Goal: Download file/media

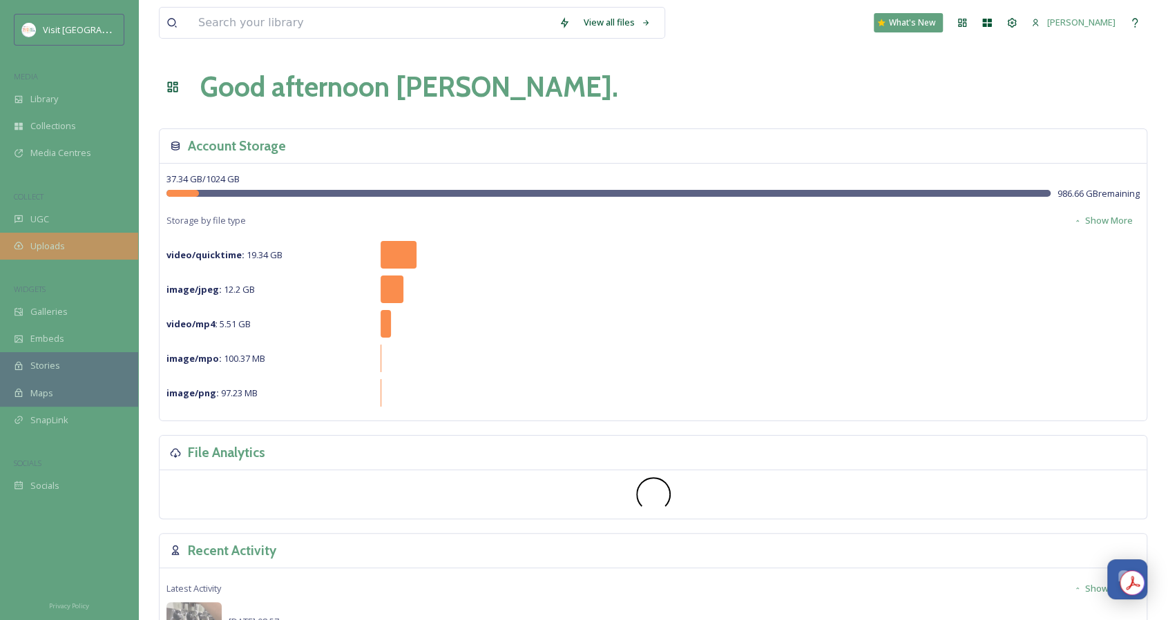
click at [63, 245] on span "Uploads" at bounding box center [47, 246] width 35 height 13
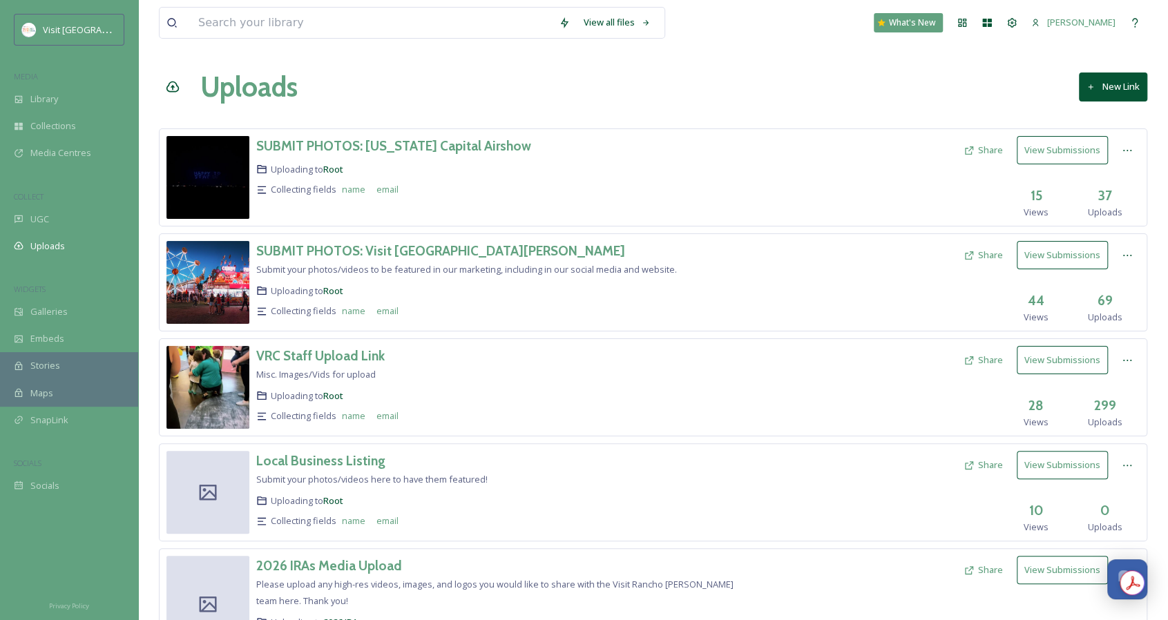
click at [351, 235] on div "SUBMIT PHOTOS: Visit [GEOGRAPHIC_DATA][PERSON_NAME] Submit your photos/videos t…" at bounding box center [653, 282] width 988 height 98
click at [345, 248] on h3 "SUBMIT PHOTOS: Visit [GEOGRAPHIC_DATA][PERSON_NAME]" at bounding box center [440, 250] width 369 height 17
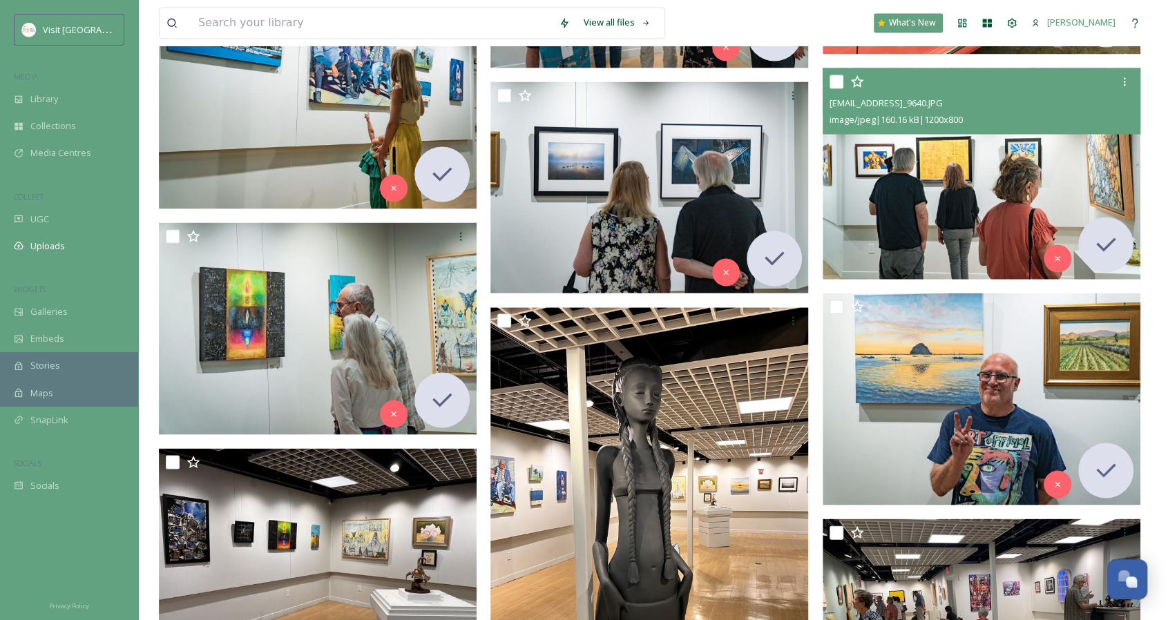
scroll to position [1415, 0]
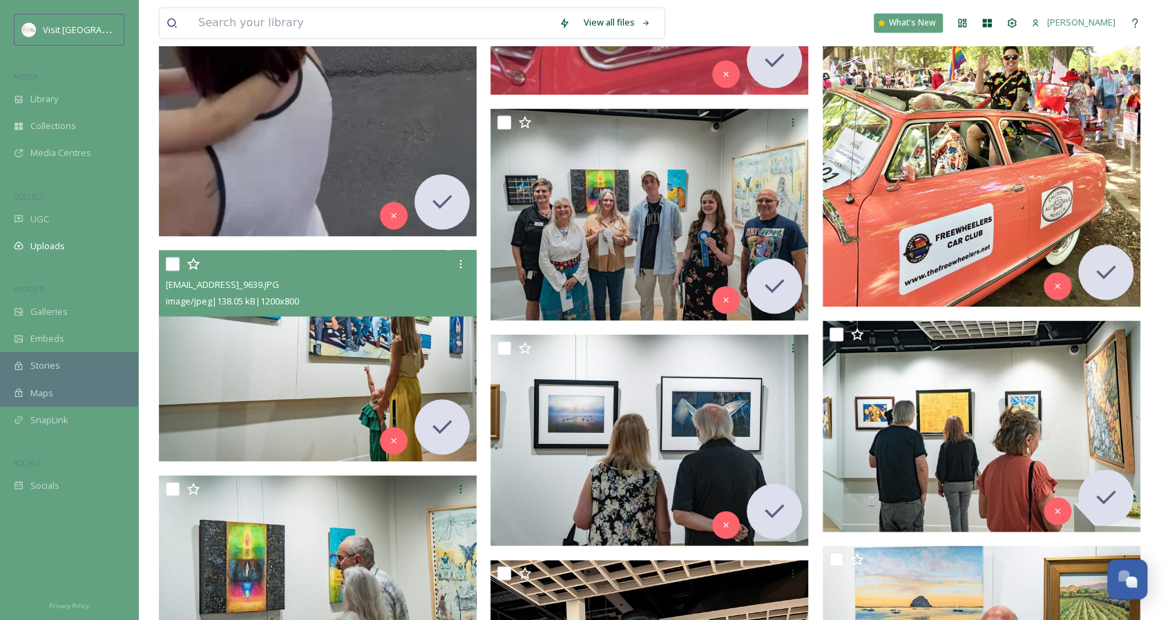
click at [398, 356] on img at bounding box center [318, 355] width 318 height 212
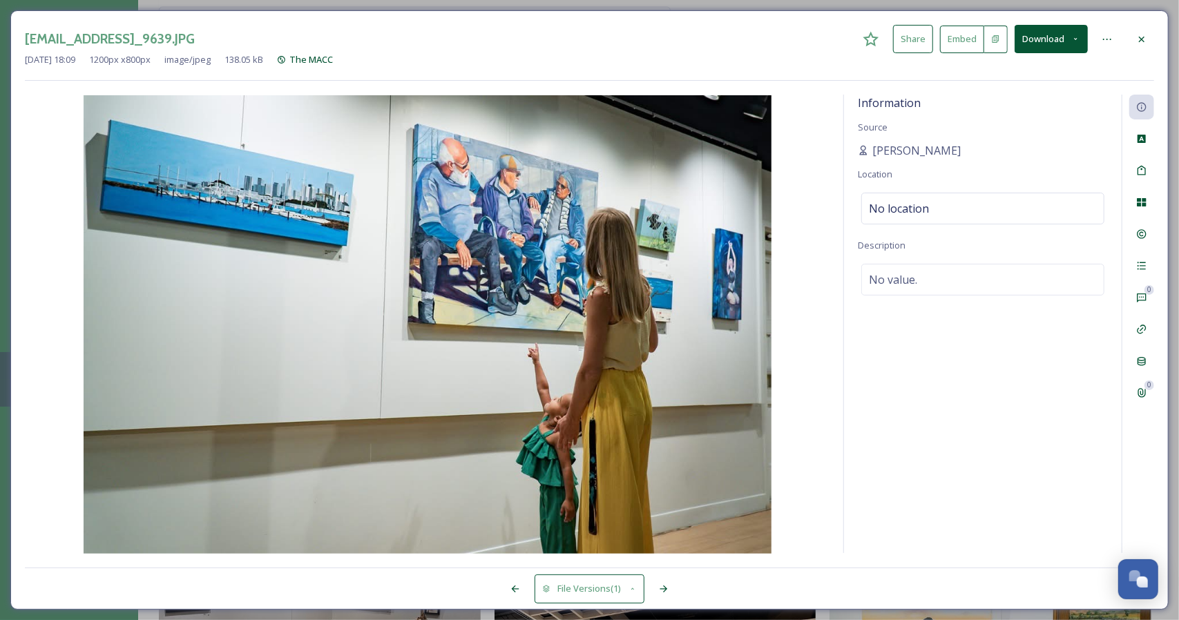
click at [1036, 42] on button "Download" at bounding box center [1051, 39] width 73 height 28
click at [1016, 76] on span "Download Original (1200 x 800)" at bounding box center [1015, 70] width 126 height 13
click at [1143, 41] on icon at bounding box center [1141, 39] width 11 height 11
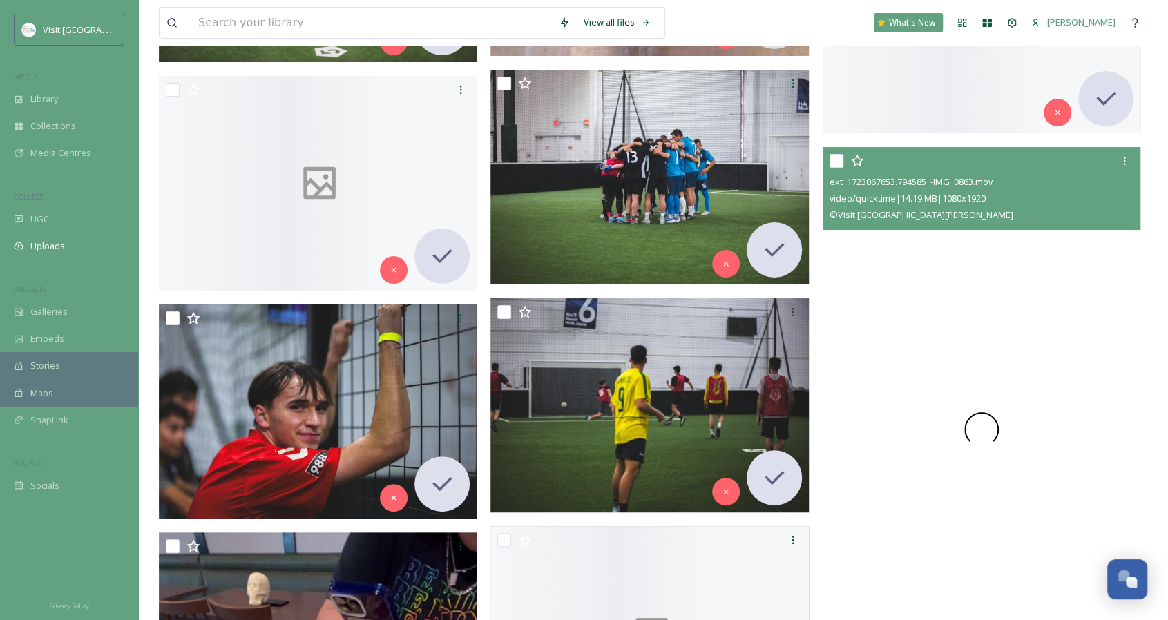
scroll to position [6901, 0]
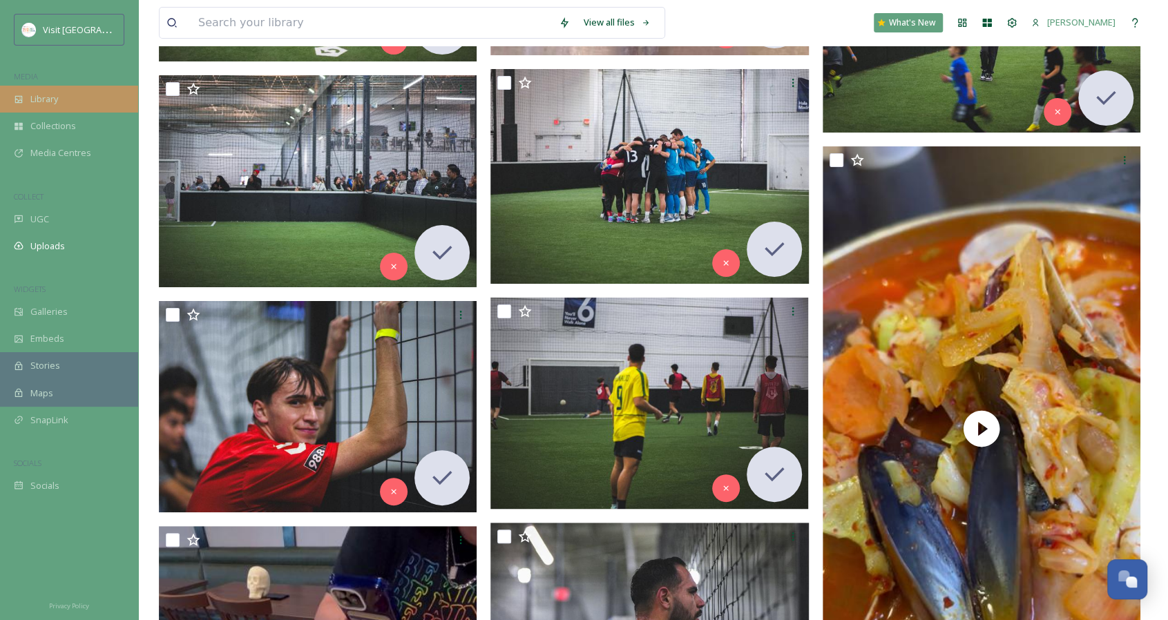
click at [65, 100] on div "Library" at bounding box center [69, 99] width 138 height 27
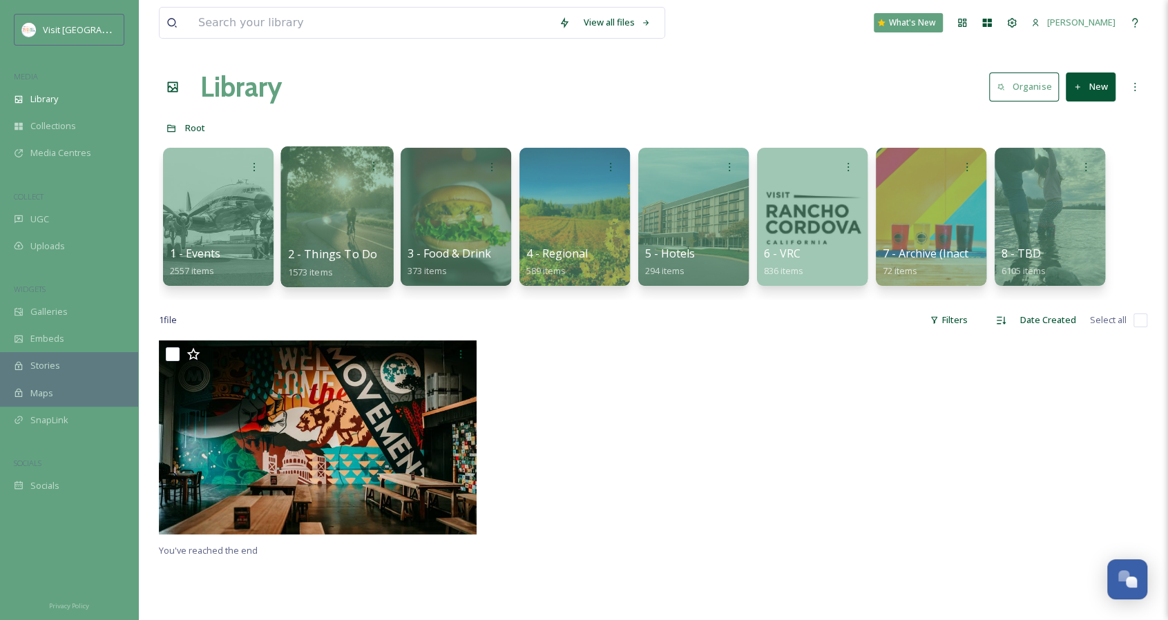
click at [334, 221] on div at bounding box center [336, 216] width 113 height 141
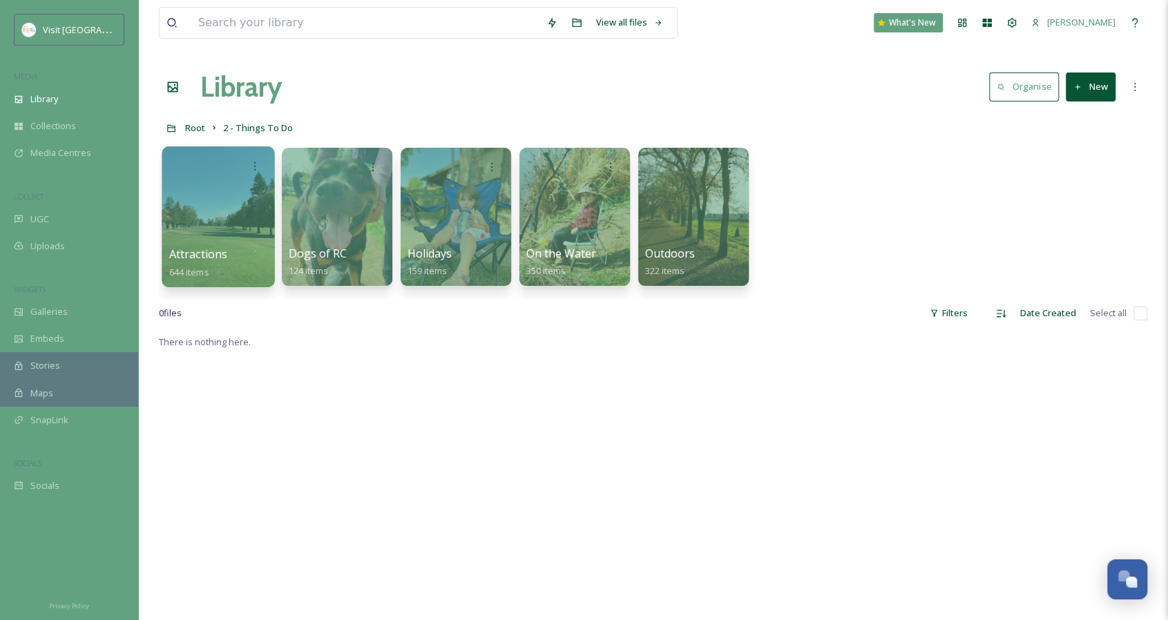
click at [232, 207] on div at bounding box center [218, 216] width 113 height 141
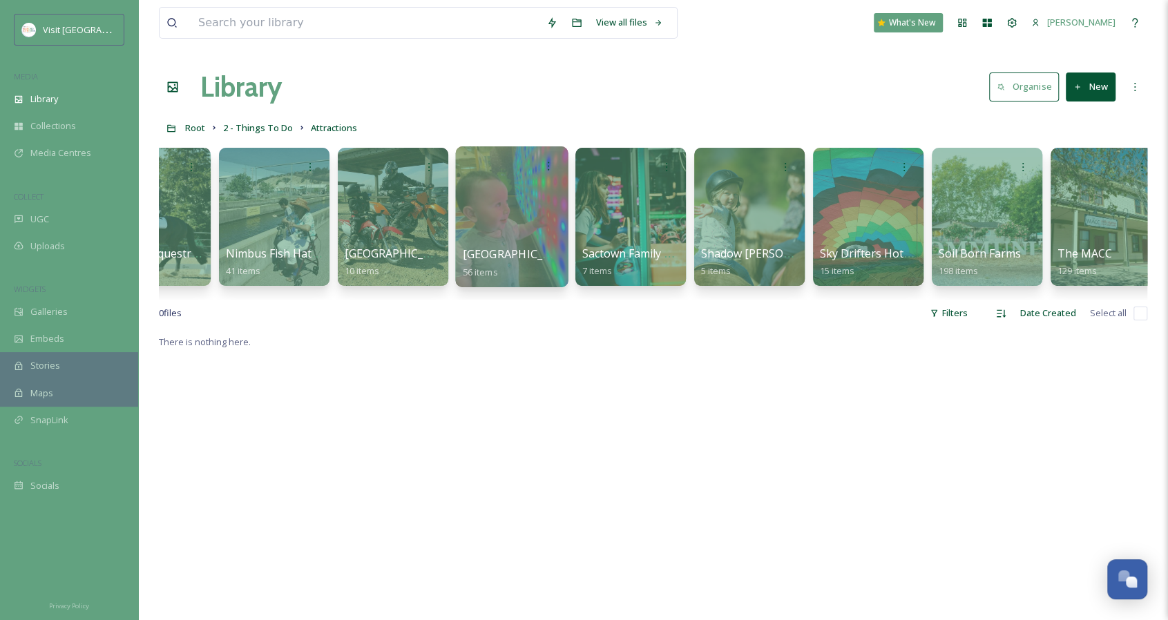
scroll to position [0, 675]
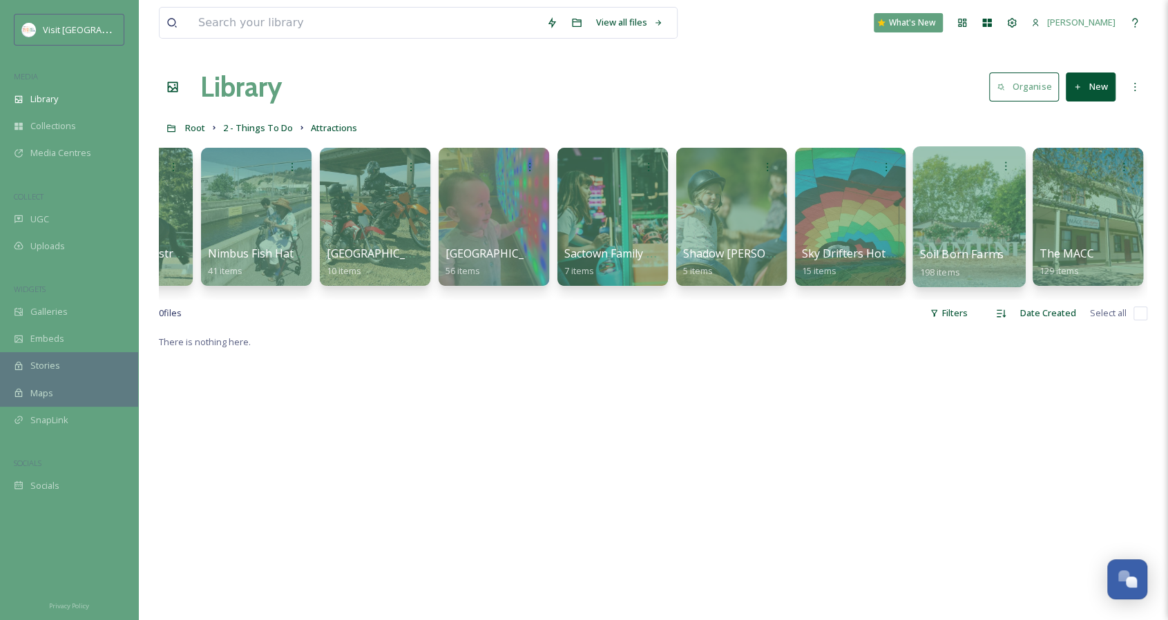
click at [974, 208] on div at bounding box center [968, 216] width 113 height 141
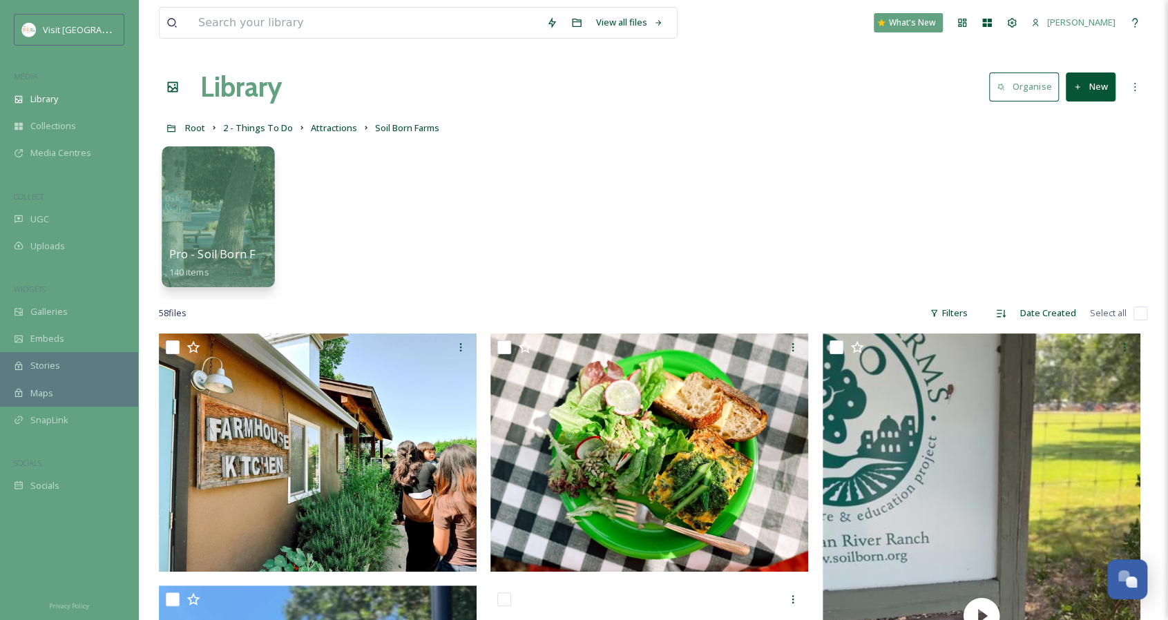
click at [229, 224] on div at bounding box center [218, 216] width 113 height 141
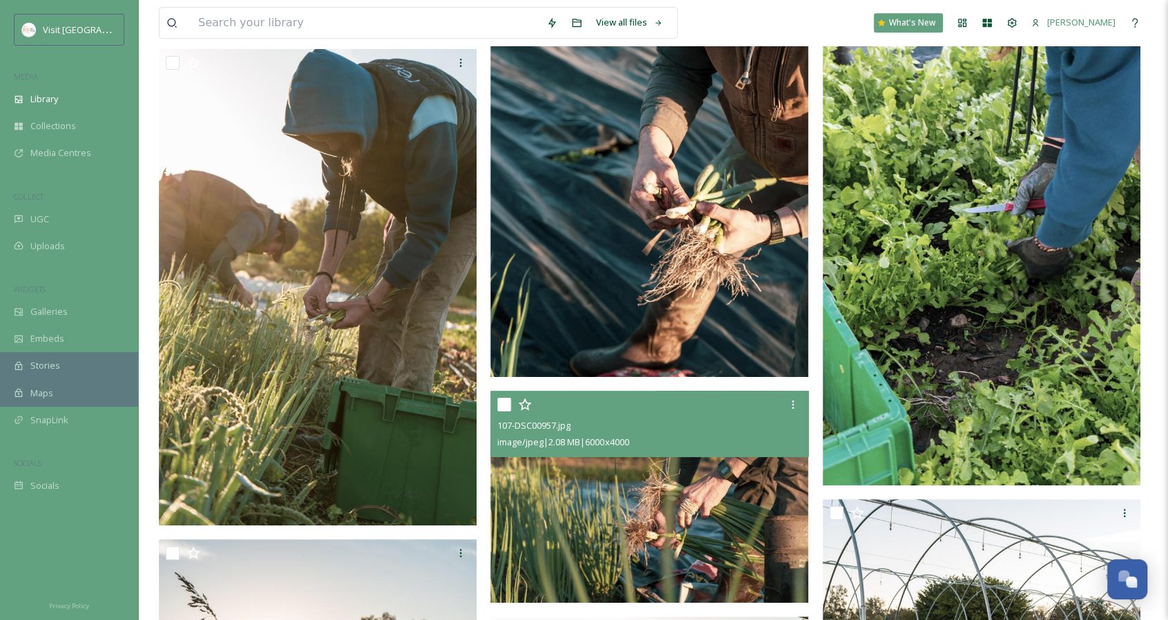
scroll to position [11109, 0]
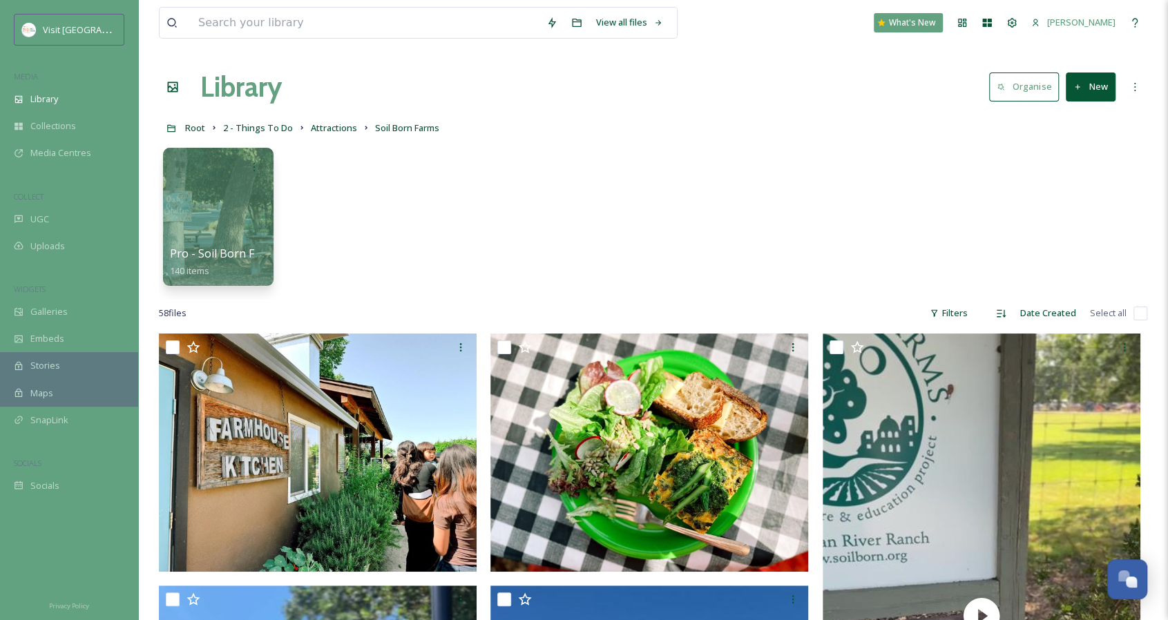
click at [949, 314] on div "Filters" at bounding box center [949, 313] width 52 height 27
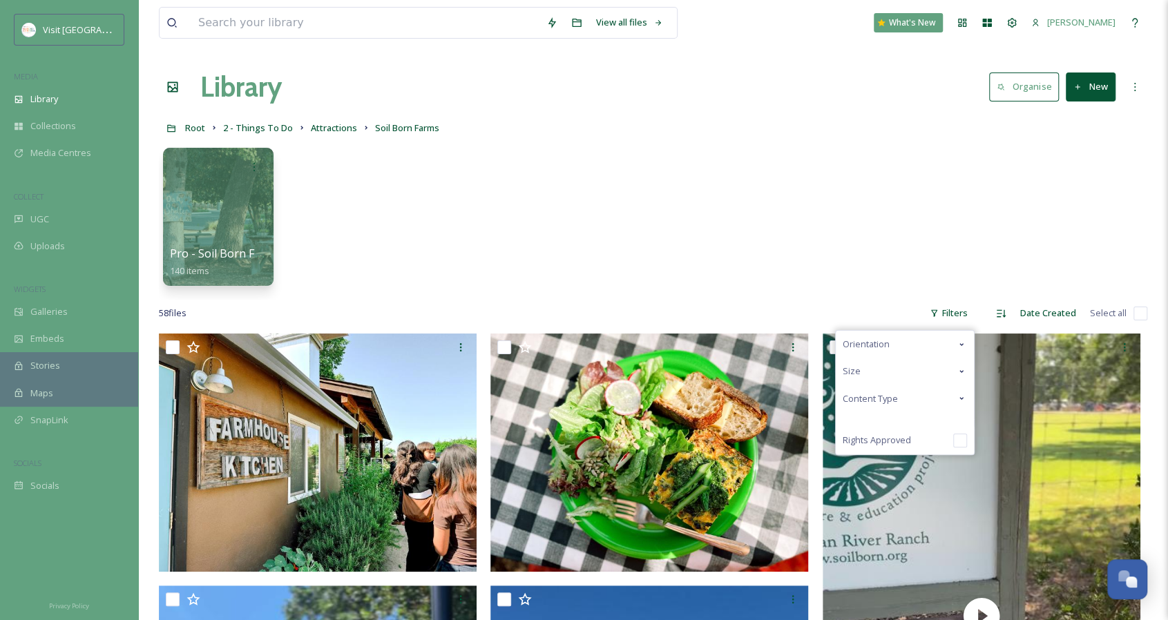
click at [878, 398] on span "Content Type" at bounding box center [870, 398] width 55 height 13
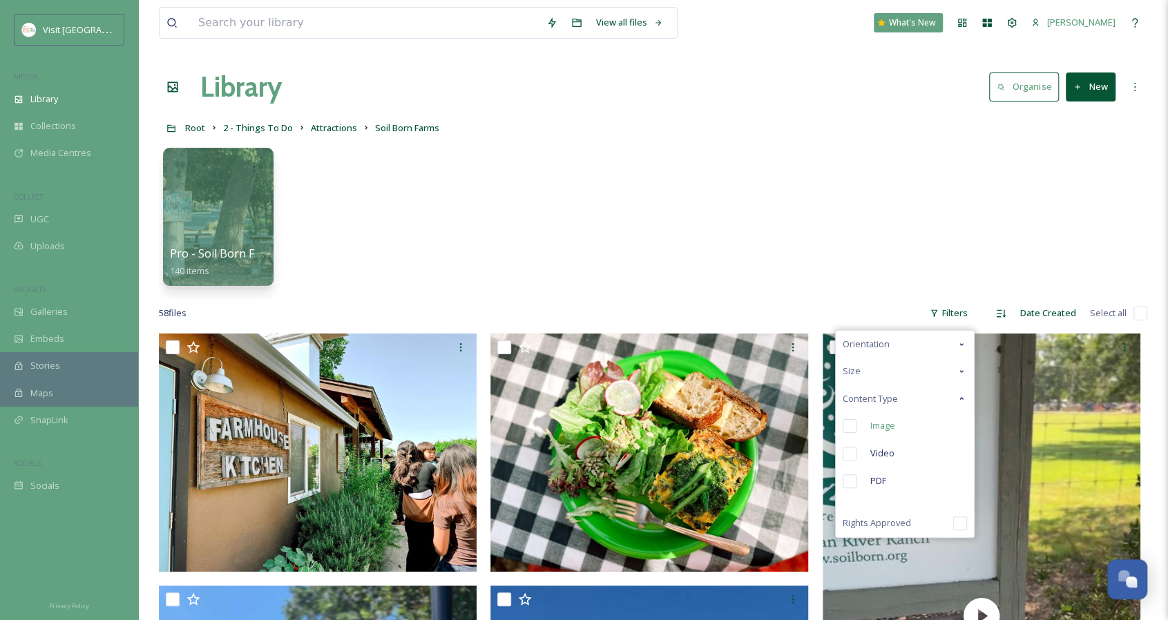
click at [881, 432] on span "Image" at bounding box center [882, 425] width 25 height 13
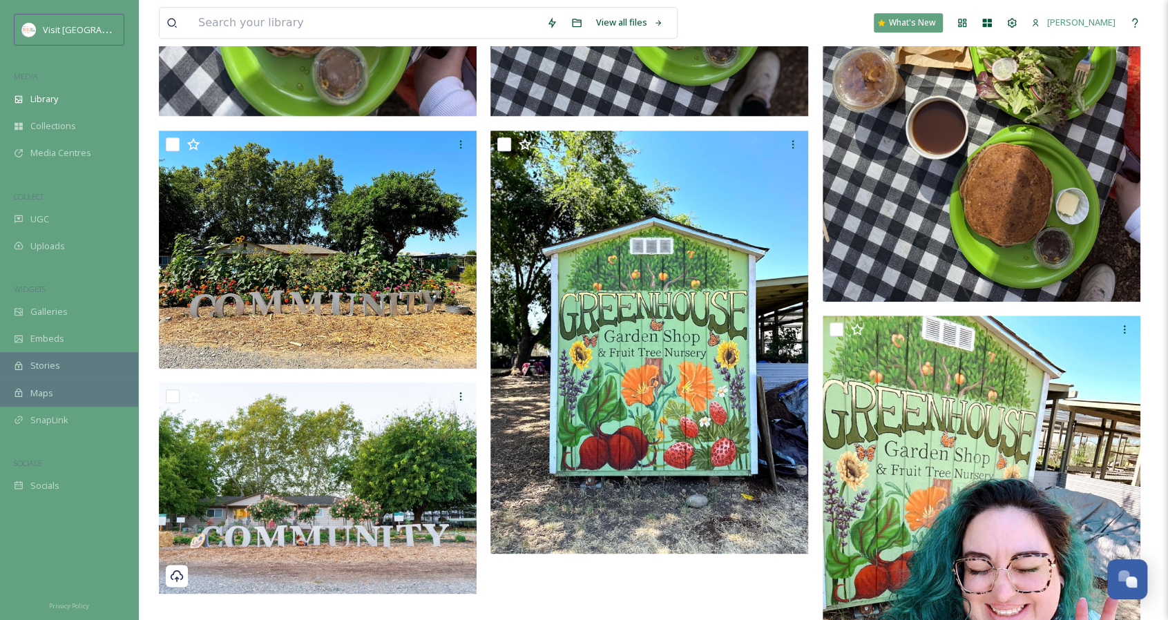
scroll to position [892, 0]
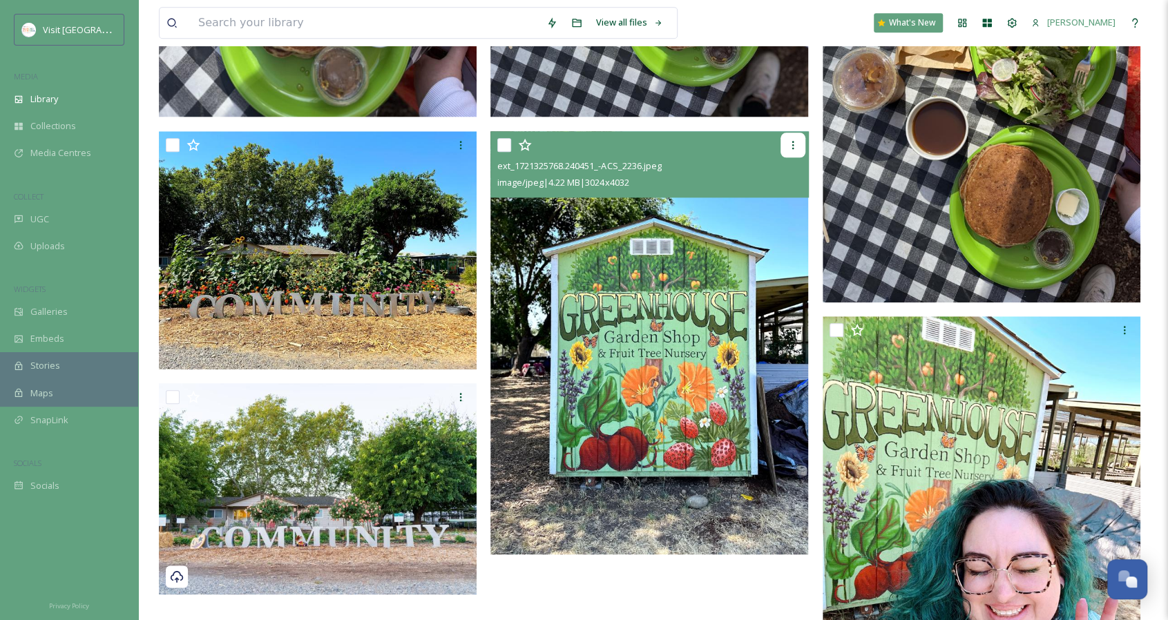
click at [793, 146] on icon at bounding box center [792, 145] width 11 height 11
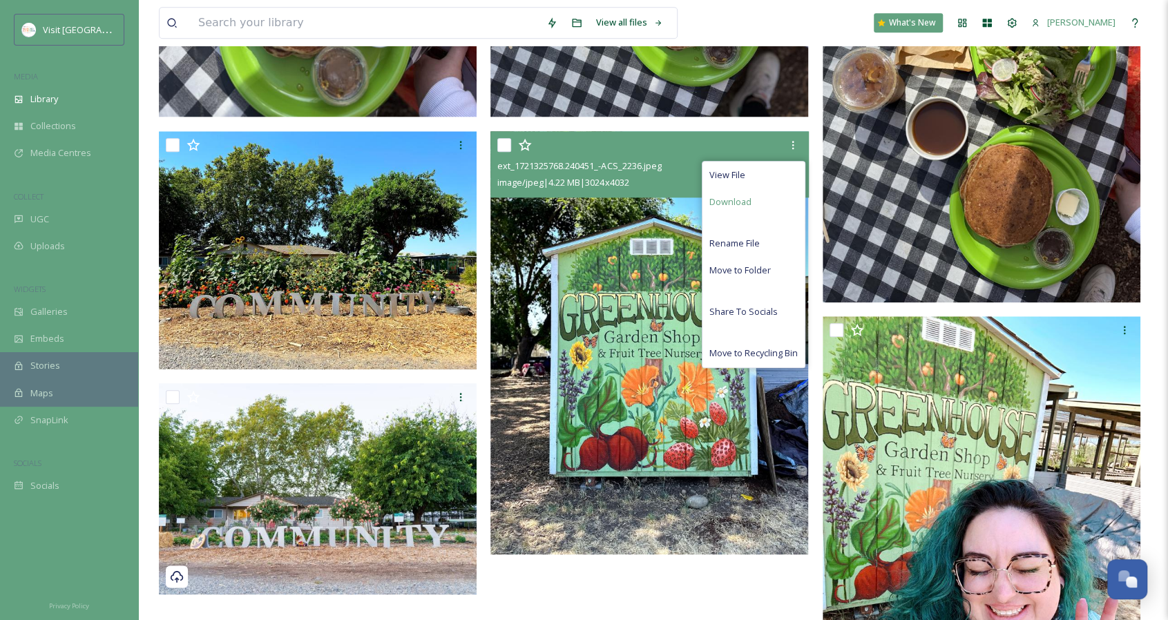
click at [764, 205] on div "Download" at bounding box center [753, 202] width 102 height 27
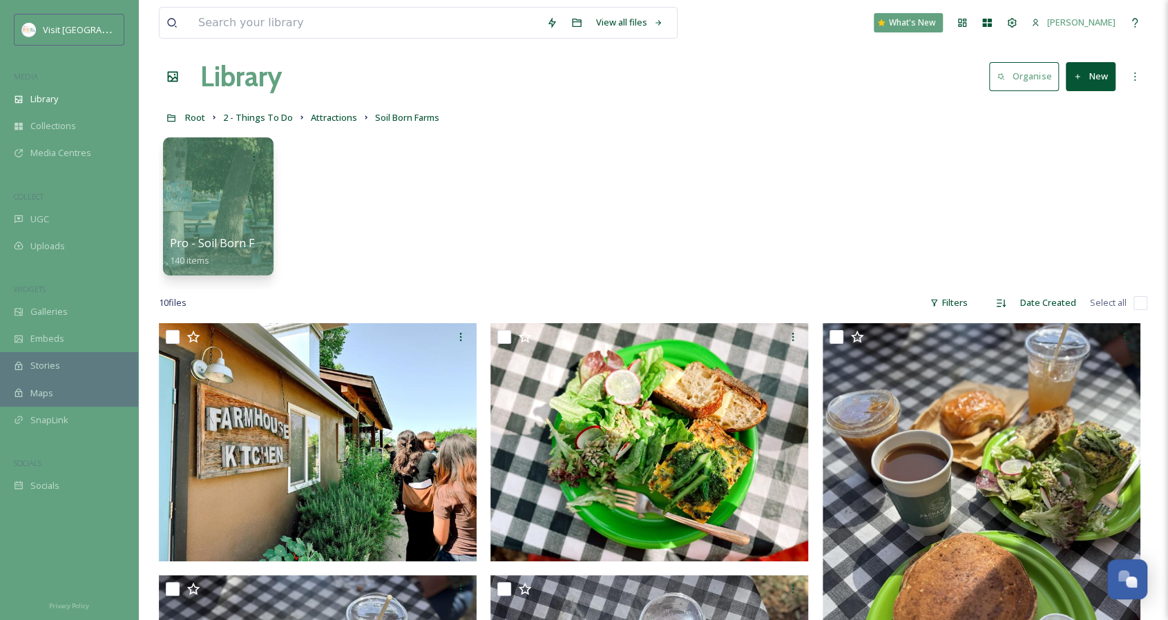
scroll to position [0, 0]
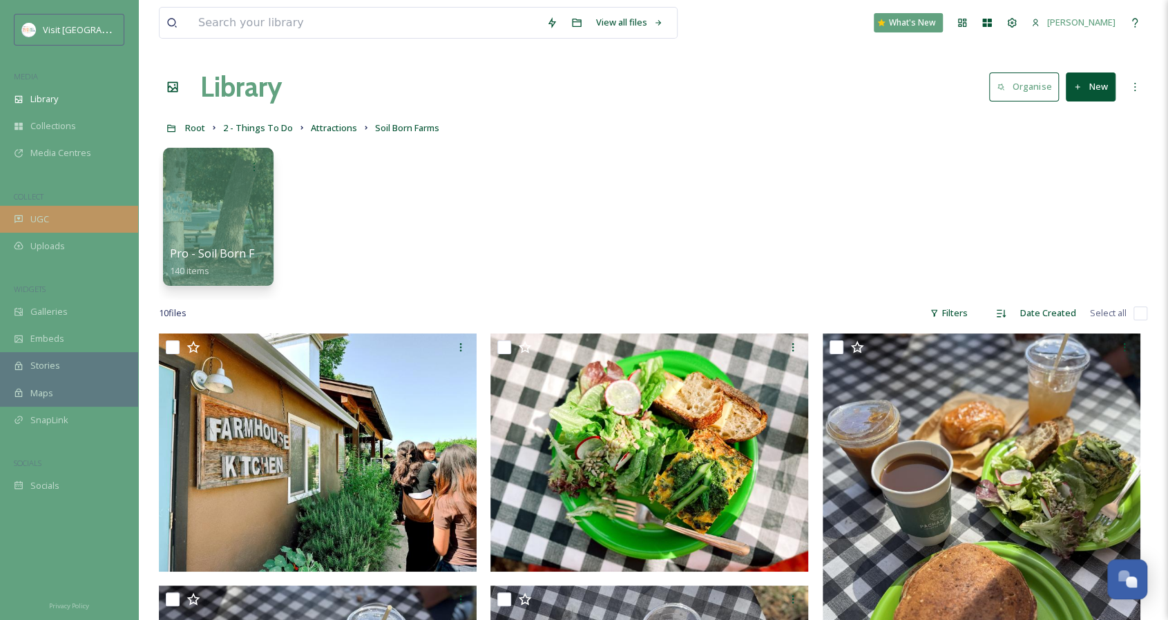
click at [84, 225] on div "UGC" at bounding box center [69, 219] width 138 height 27
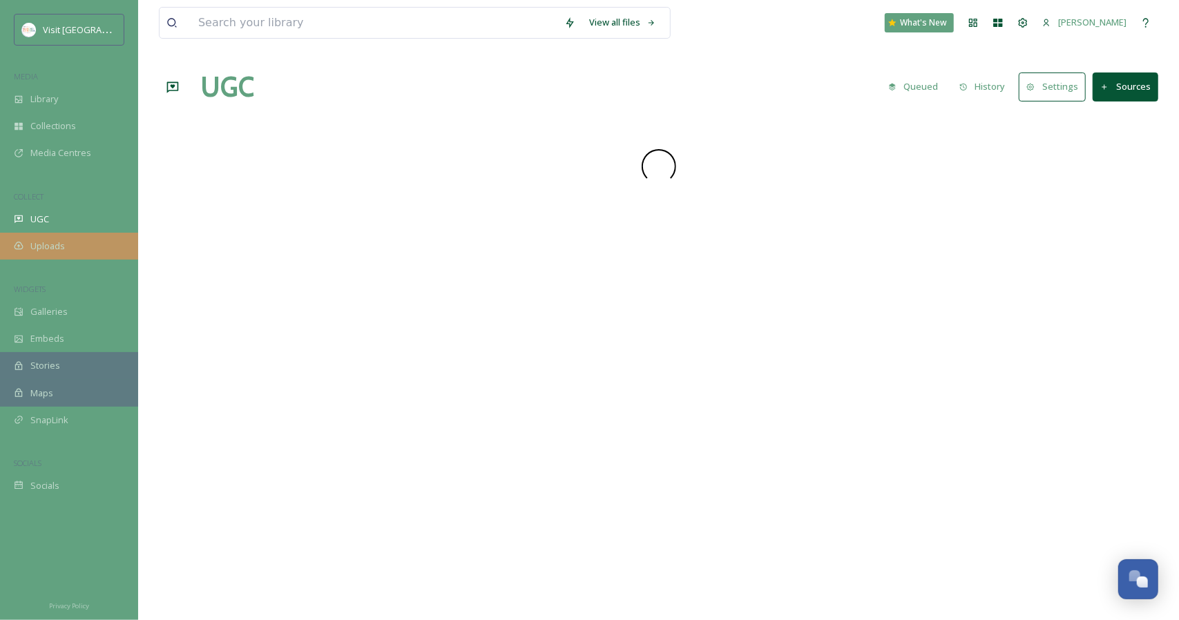
click at [71, 247] on div "Uploads" at bounding box center [69, 246] width 138 height 27
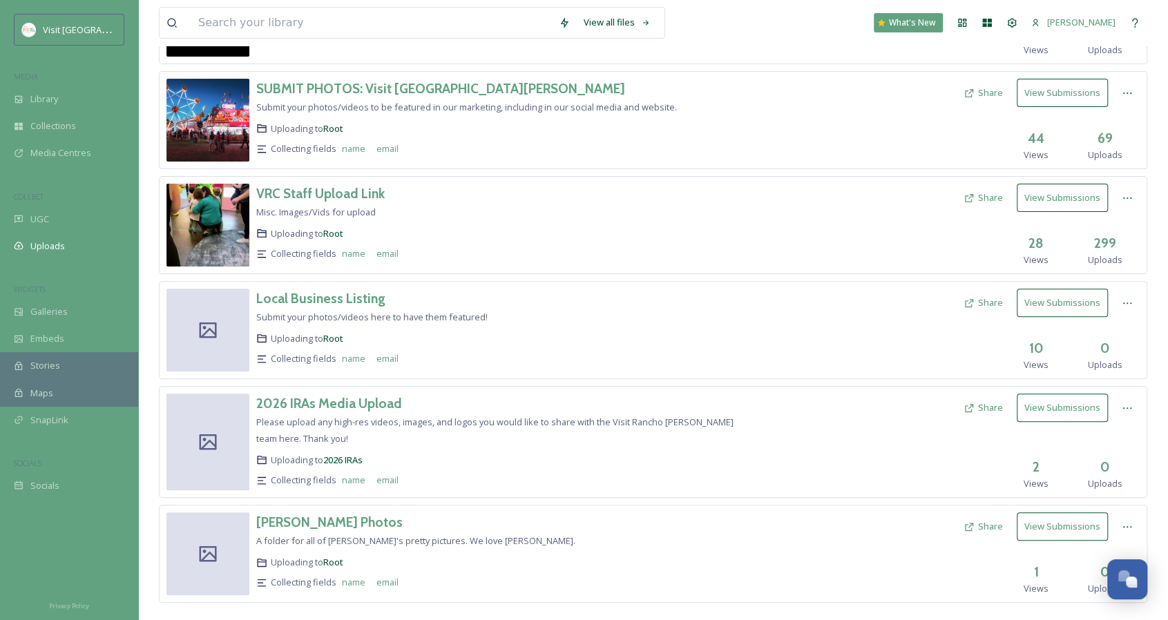
scroll to position [178, 0]
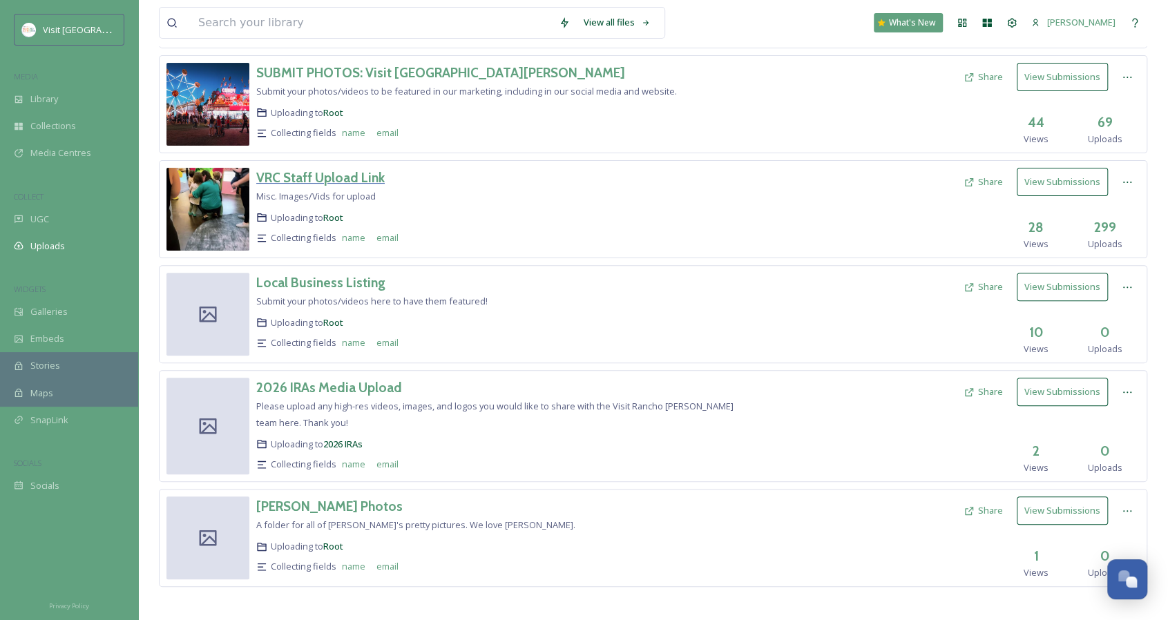
click at [357, 177] on h3 "VRC Staff Upload Link" at bounding box center [320, 177] width 128 height 17
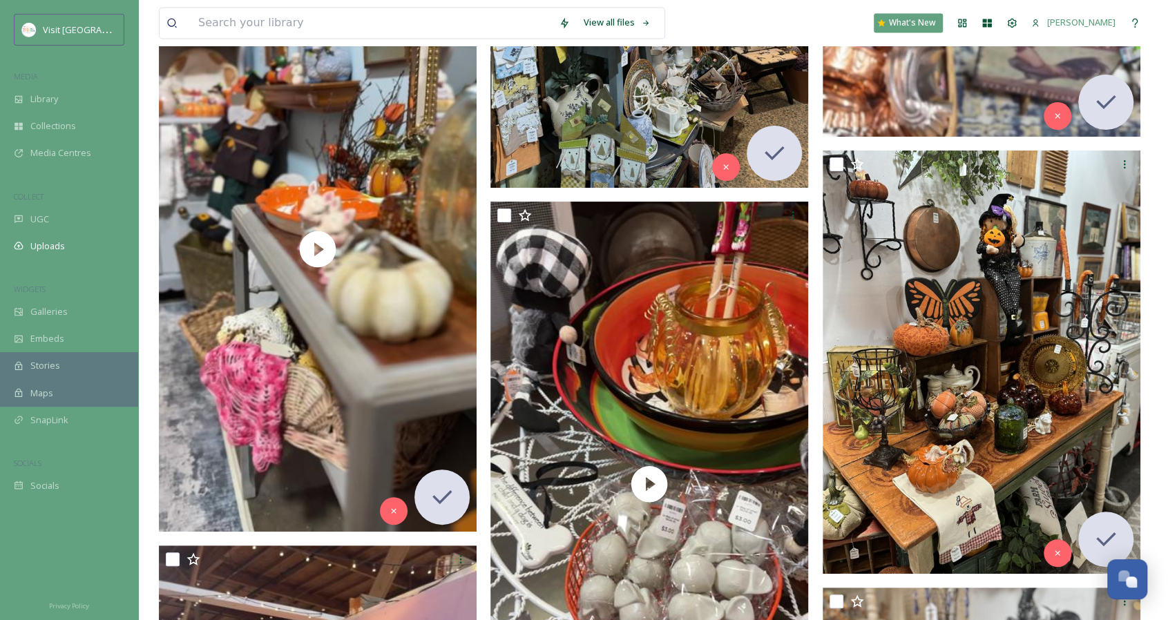
scroll to position [36113, 0]
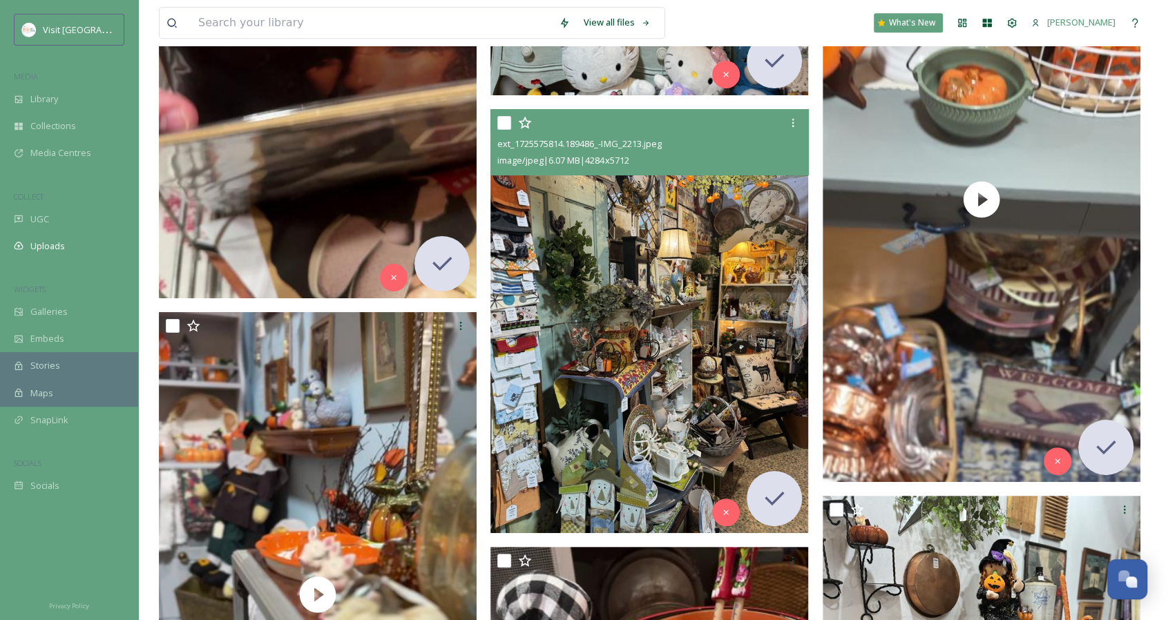
click at [712, 279] on img at bounding box center [649, 321] width 318 height 423
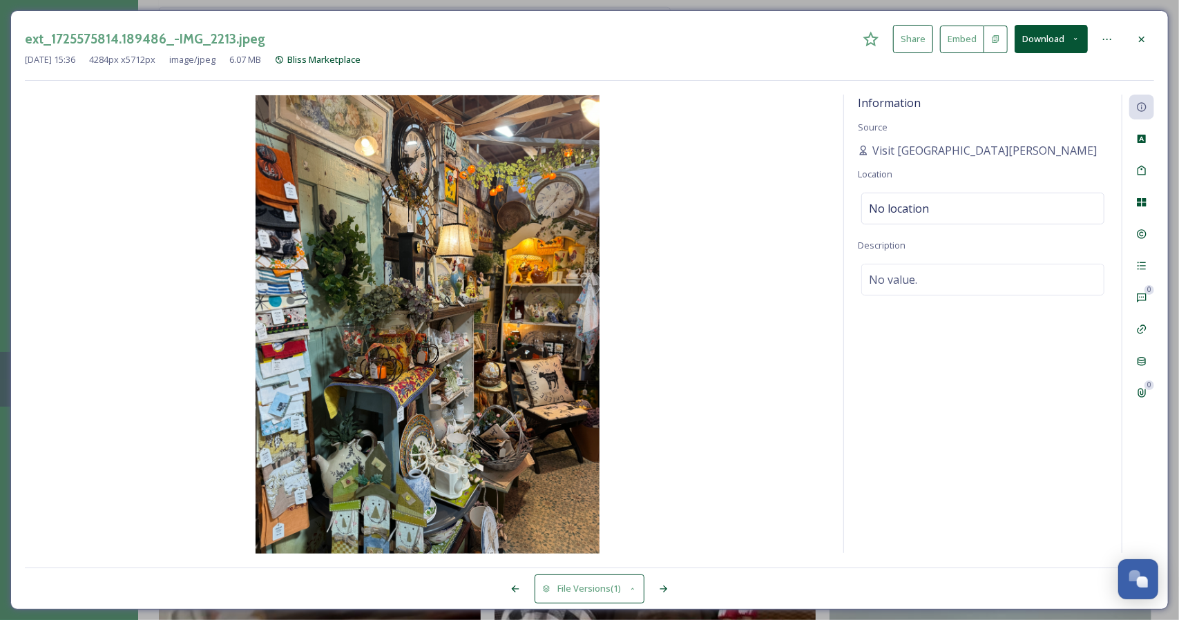
click at [1033, 39] on button "Download" at bounding box center [1051, 39] width 73 height 28
click at [999, 77] on span "Download Original (4284 x 5712)" at bounding box center [1015, 70] width 131 height 13
click at [1142, 37] on icon at bounding box center [1141, 39] width 11 height 11
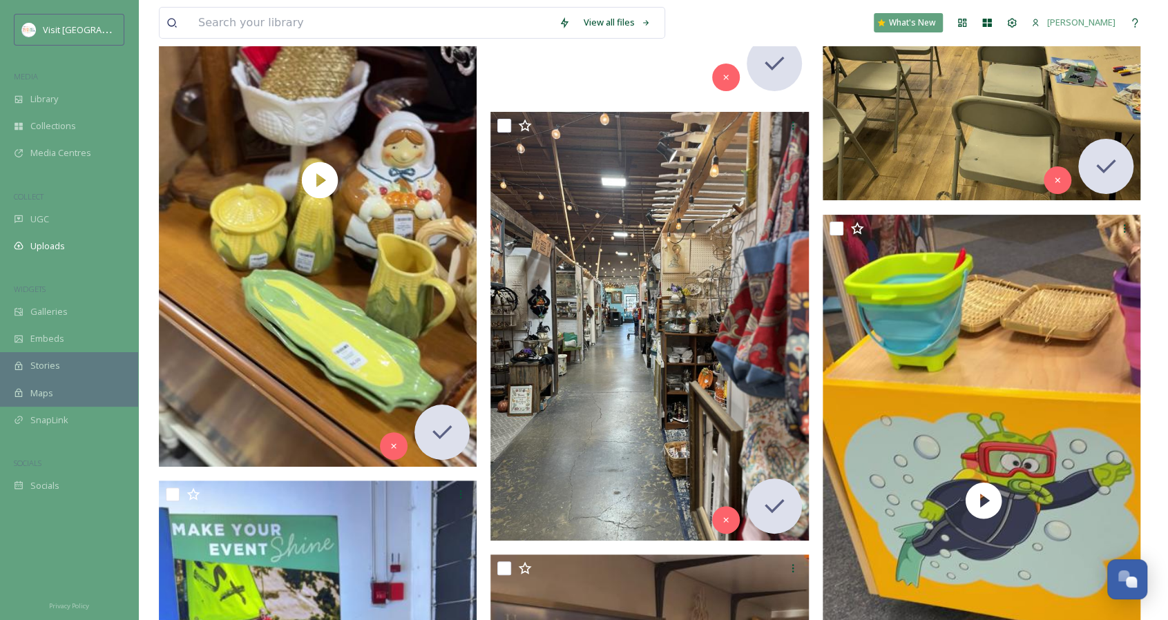
scroll to position [38747, 0]
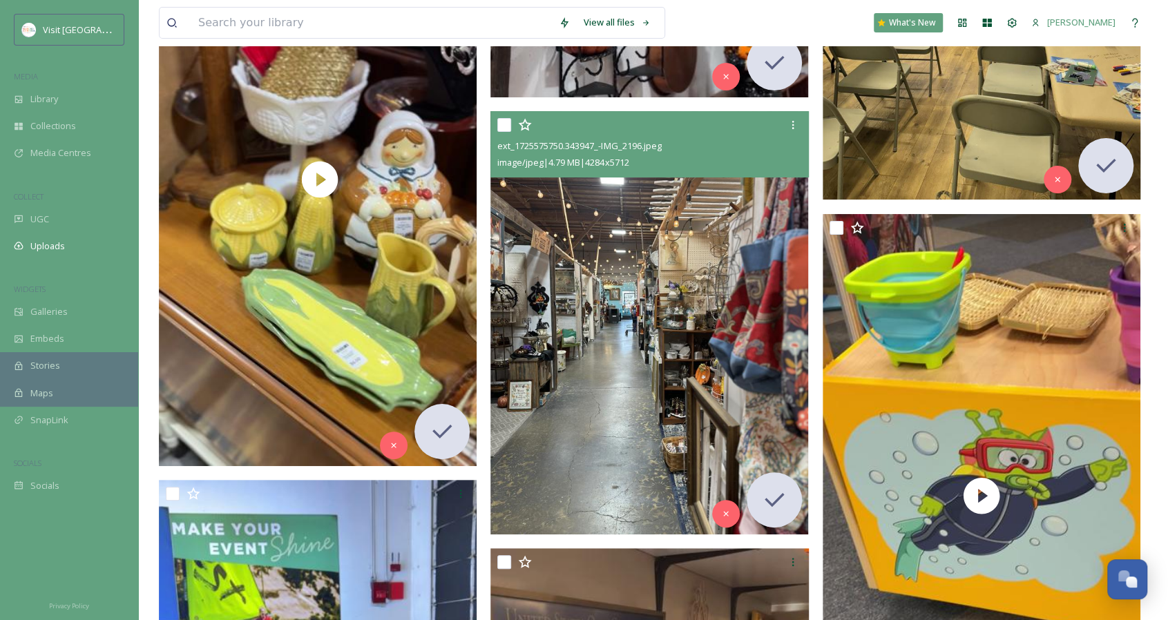
click at [669, 301] on img at bounding box center [649, 322] width 318 height 423
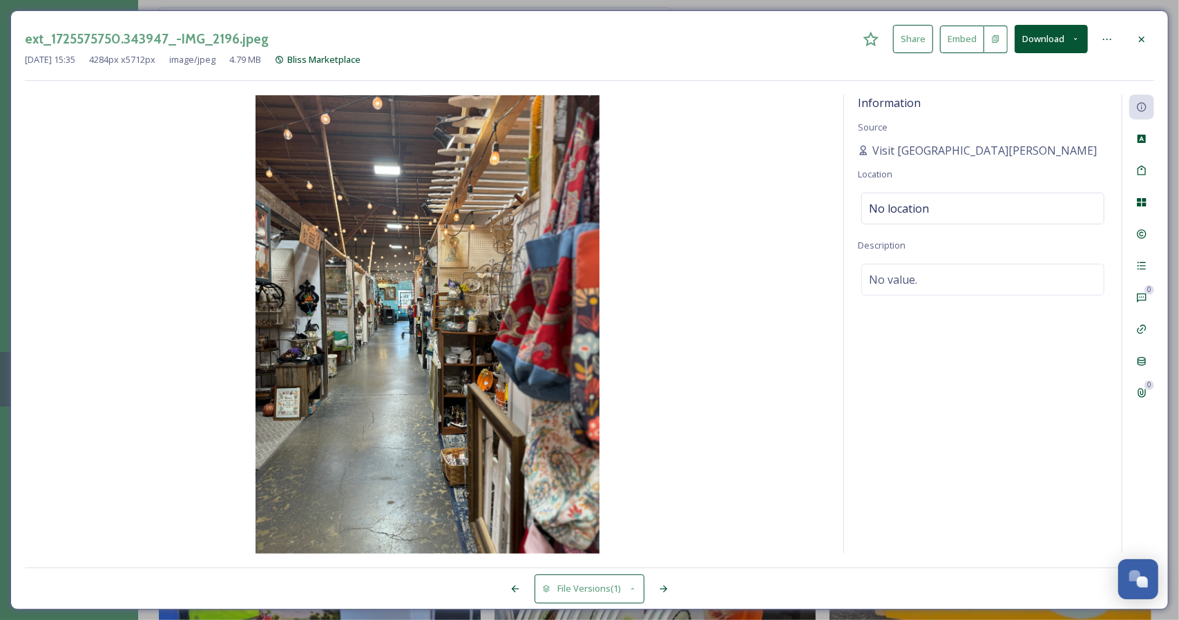
click at [1058, 42] on button "Download" at bounding box center [1051, 39] width 73 height 28
click at [1032, 68] on span "Download Original (4284 x 5712)" at bounding box center [1015, 70] width 131 height 13
click at [1141, 39] on icon at bounding box center [1142, 39] width 6 height 6
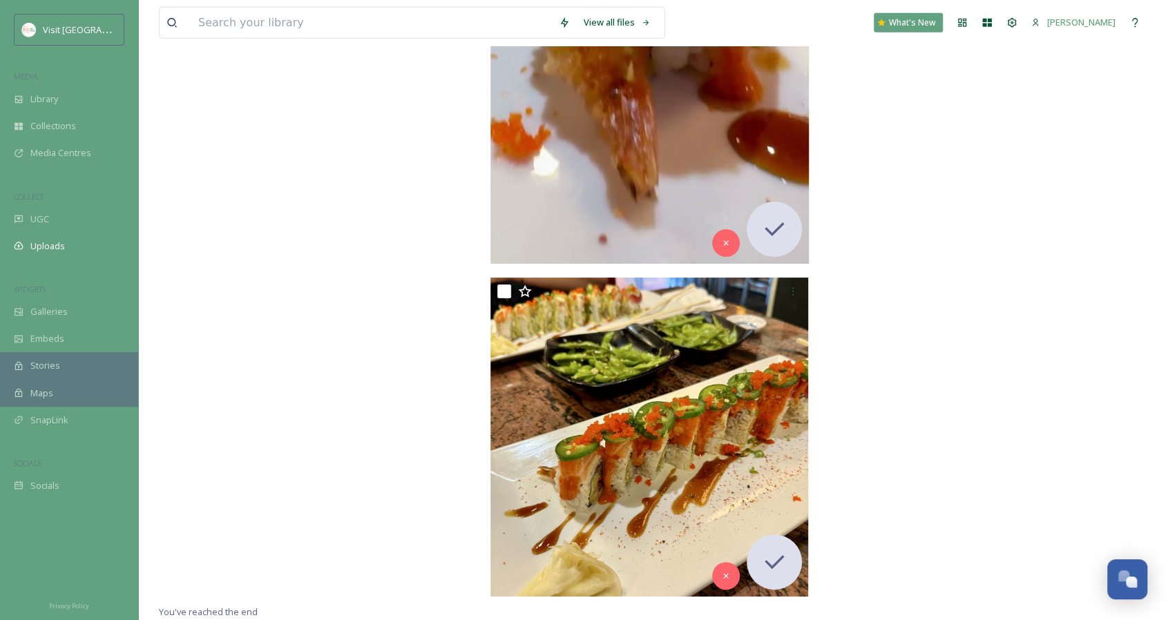
scroll to position [48178, 0]
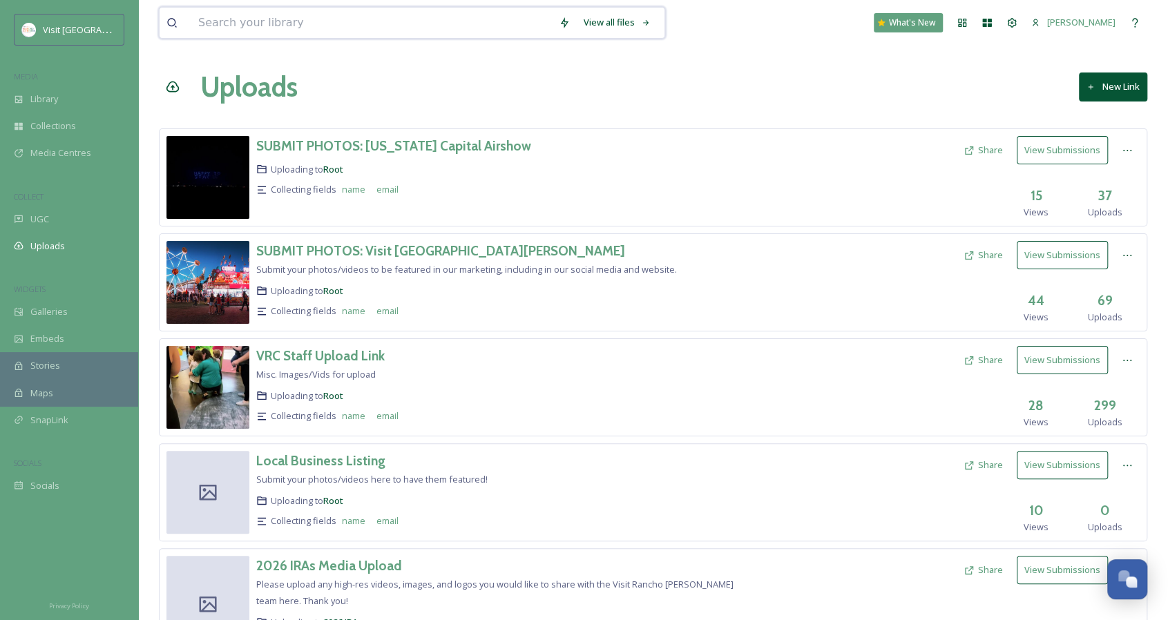
click at [323, 15] on input at bounding box center [371, 23] width 361 height 30
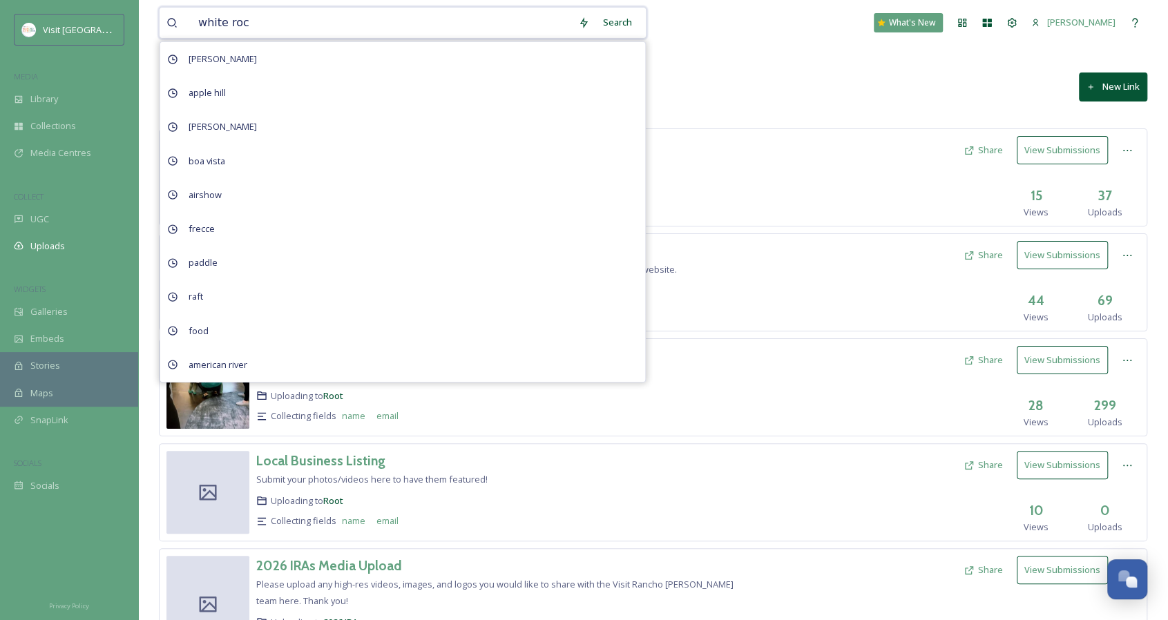
type input "white rock"
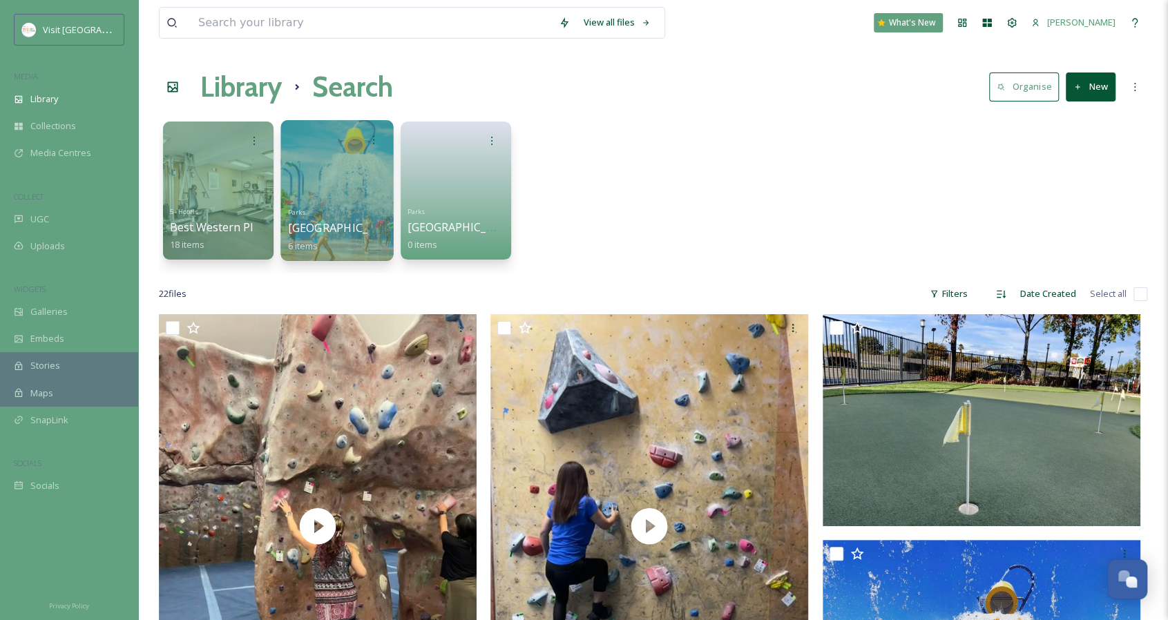
click at [348, 144] on div at bounding box center [337, 140] width 99 height 26
click at [351, 165] on div at bounding box center [336, 190] width 113 height 141
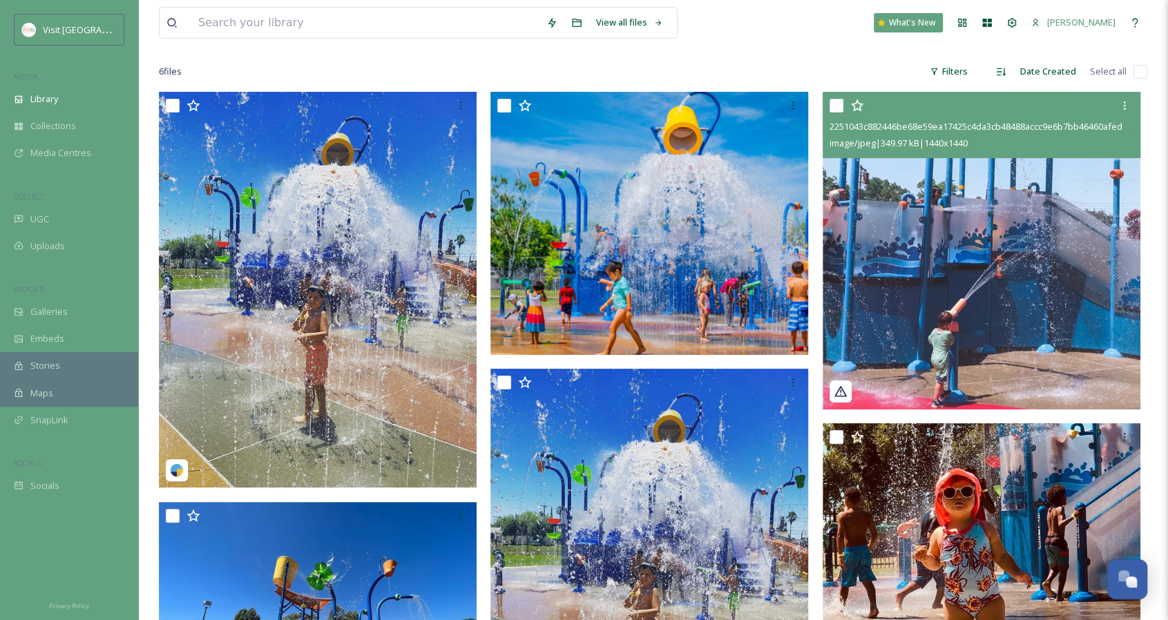
scroll to position [75, 0]
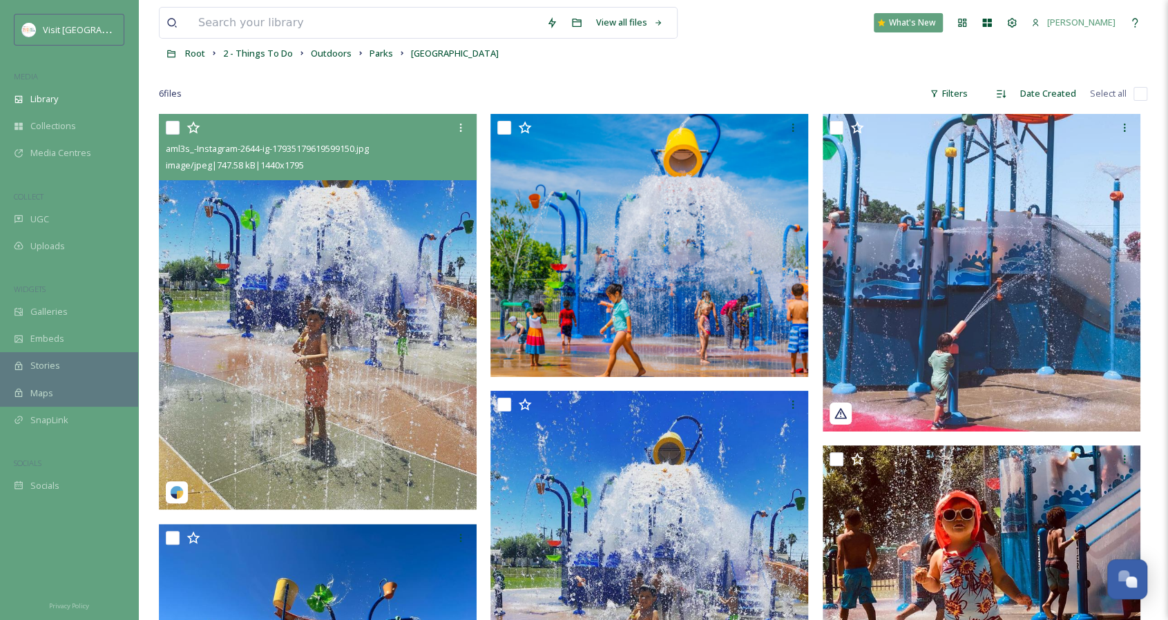
click at [407, 301] on img at bounding box center [318, 312] width 318 height 396
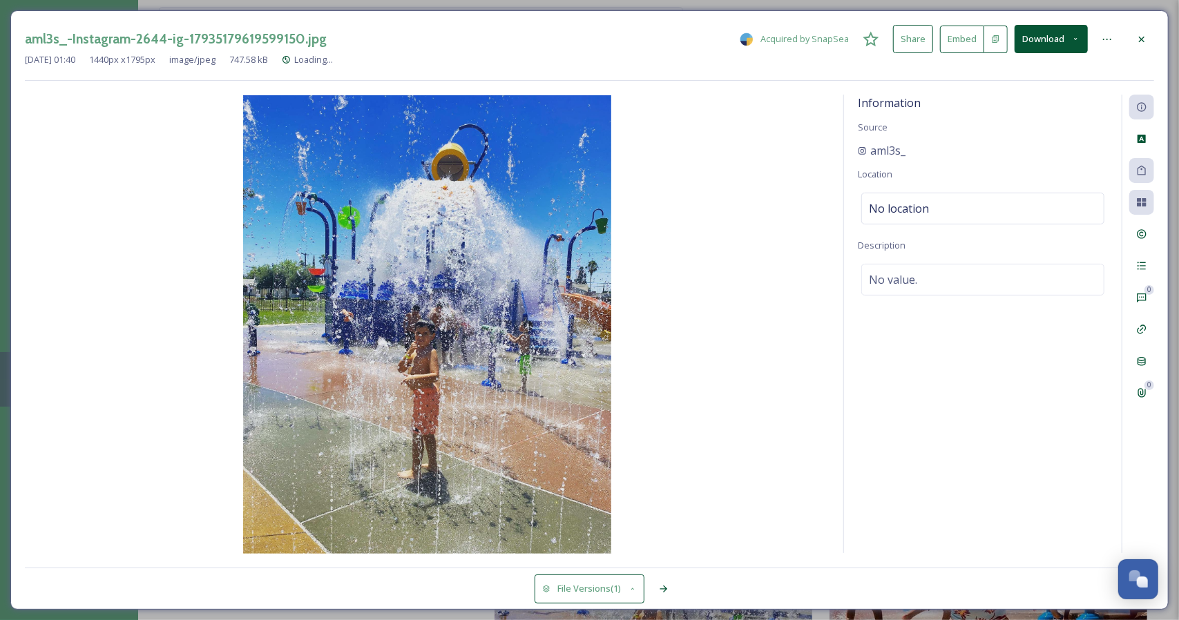
click at [1037, 42] on button "Download" at bounding box center [1051, 39] width 73 height 28
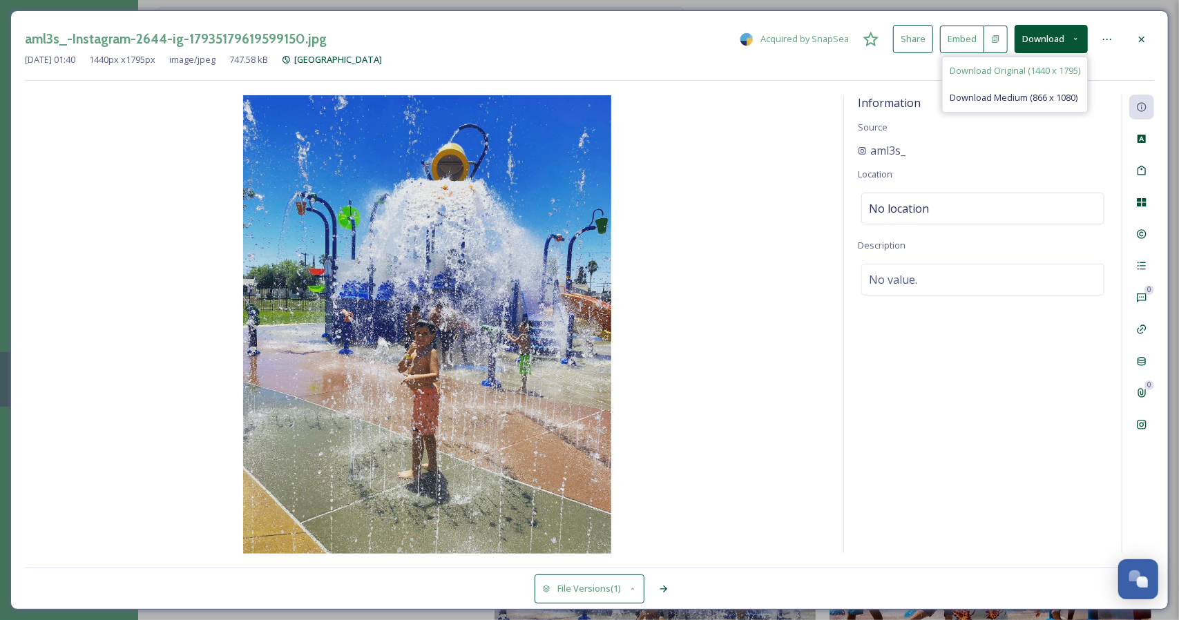
click at [1028, 65] on span "Download Original (1440 x 1795)" at bounding box center [1015, 70] width 131 height 13
click at [1146, 41] on icon at bounding box center [1141, 39] width 11 height 11
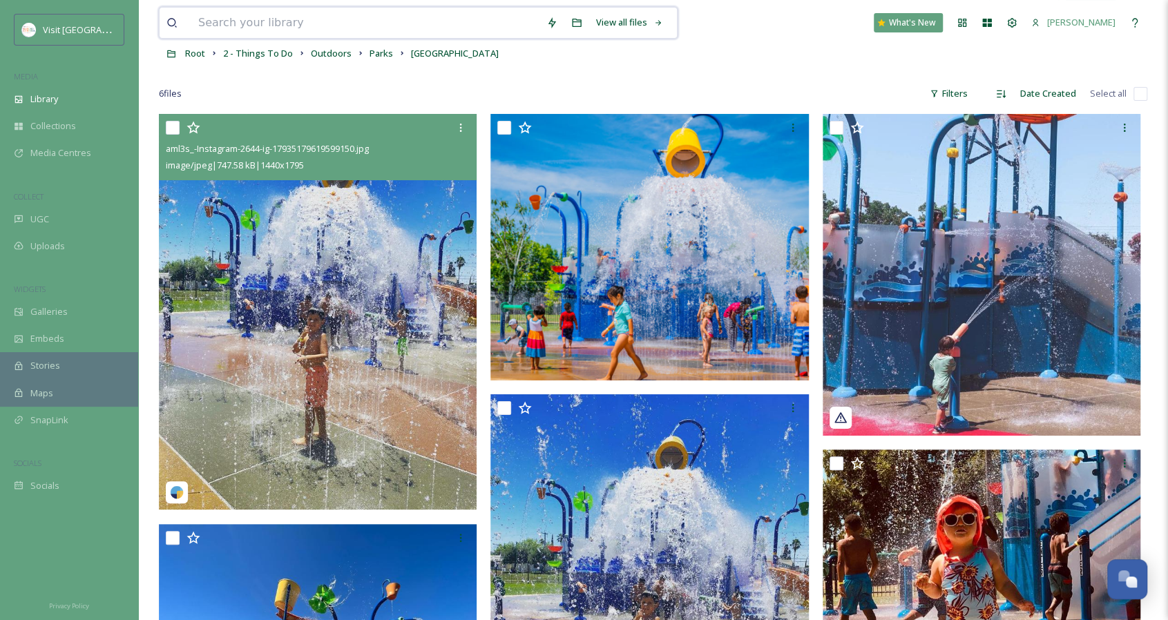
click at [406, 21] on input at bounding box center [365, 23] width 348 height 30
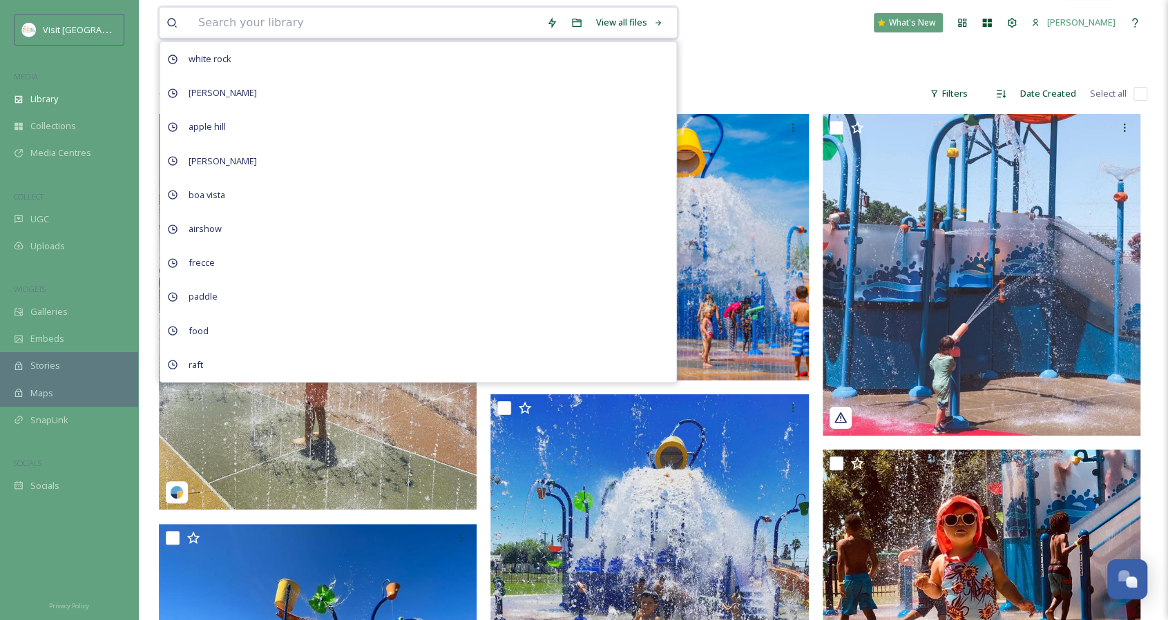
click at [406, 21] on input at bounding box center [365, 23] width 348 height 30
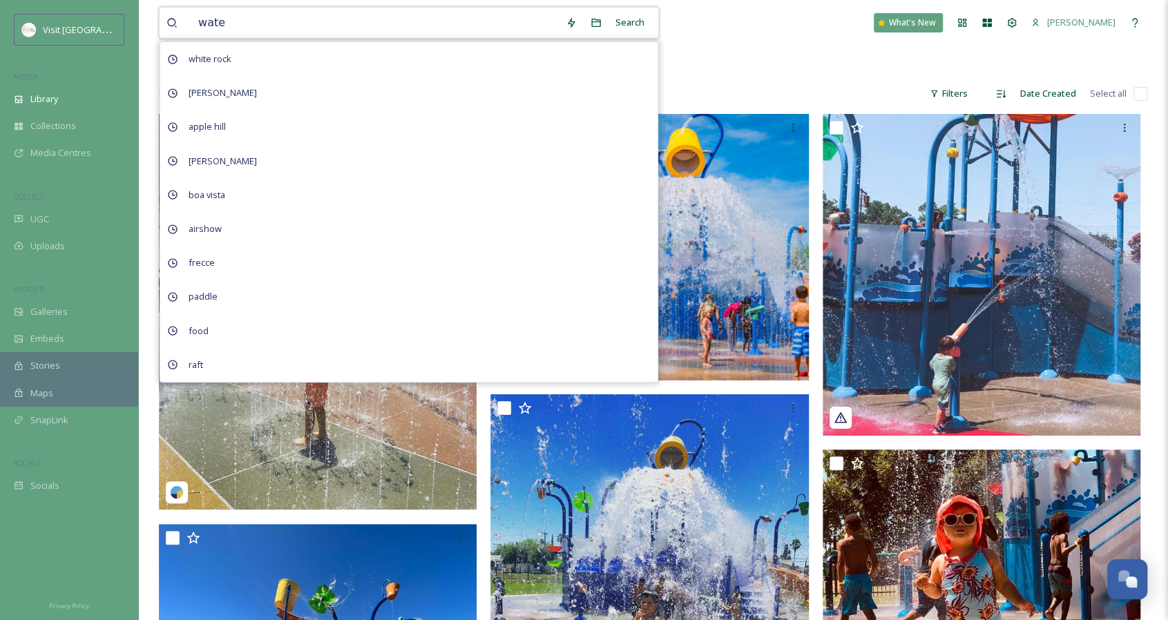
type input "water"
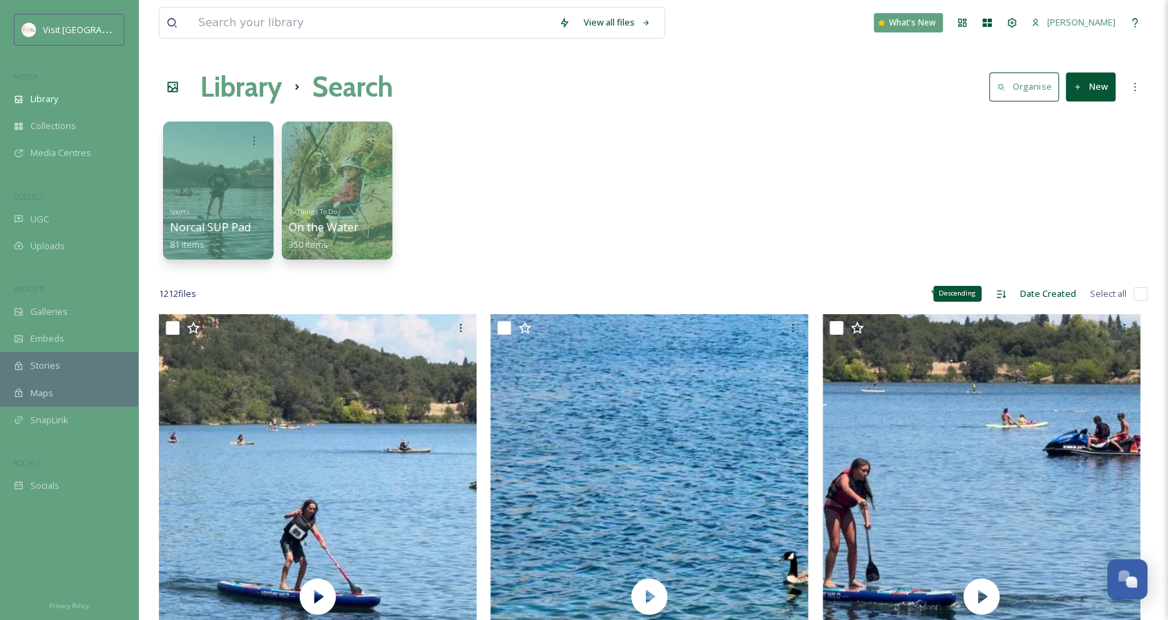
click at [951, 295] on div "Descending" at bounding box center [957, 293] width 48 height 15
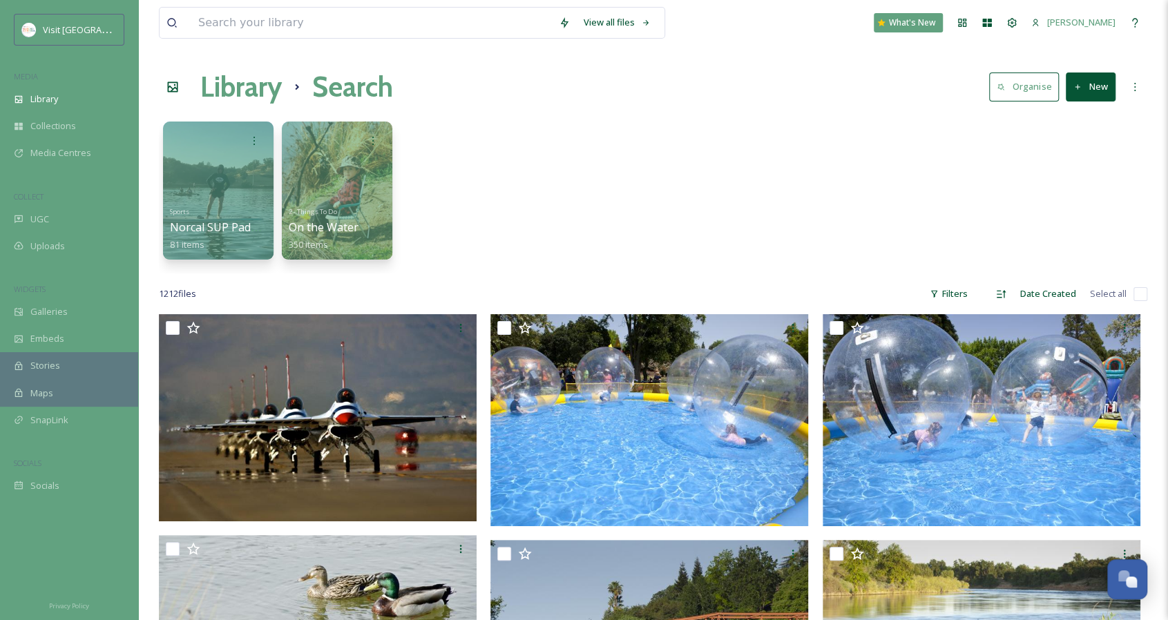
click at [955, 291] on div "Filters" at bounding box center [949, 293] width 52 height 27
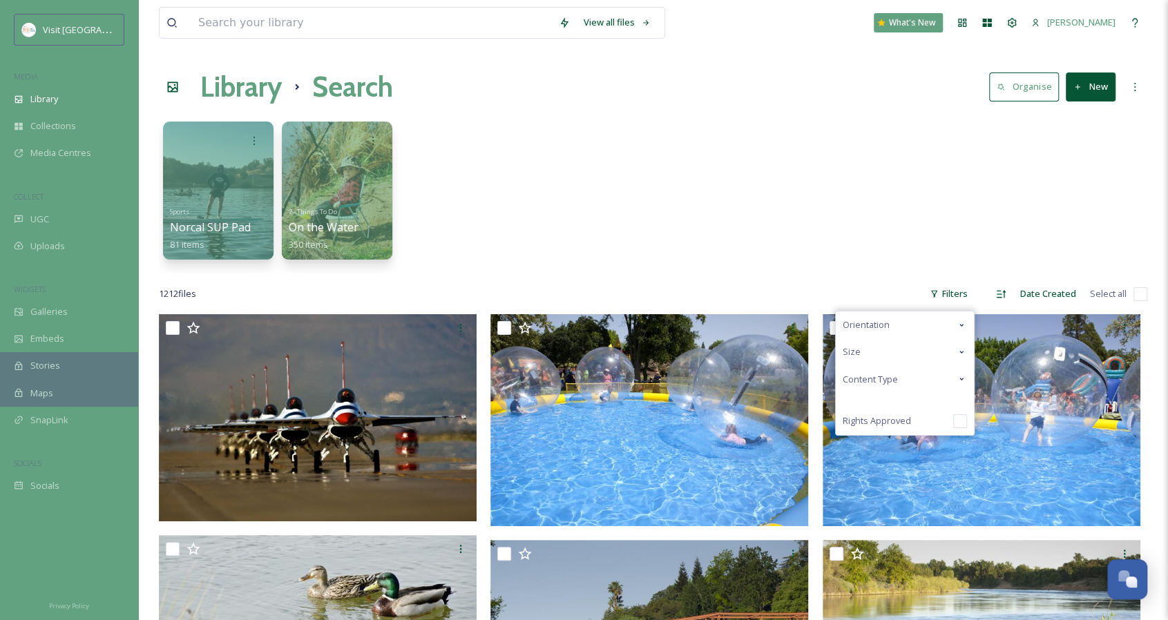
click at [903, 379] on div "Content Type" at bounding box center [905, 379] width 138 height 27
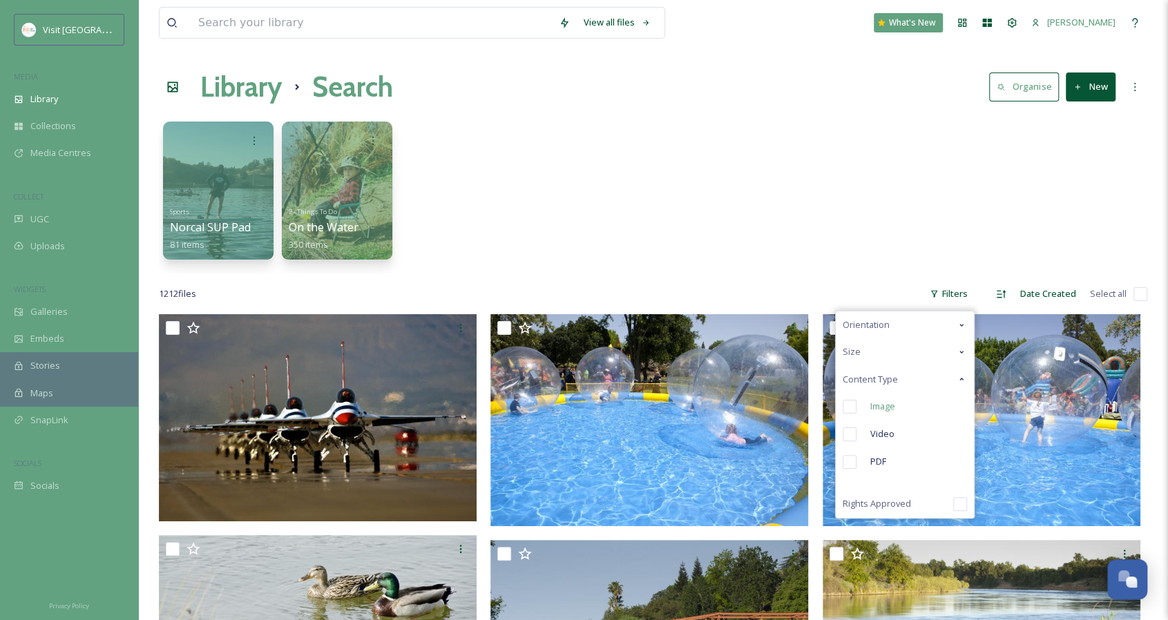
click at [892, 413] on div "Image" at bounding box center [905, 407] width 138 height 28
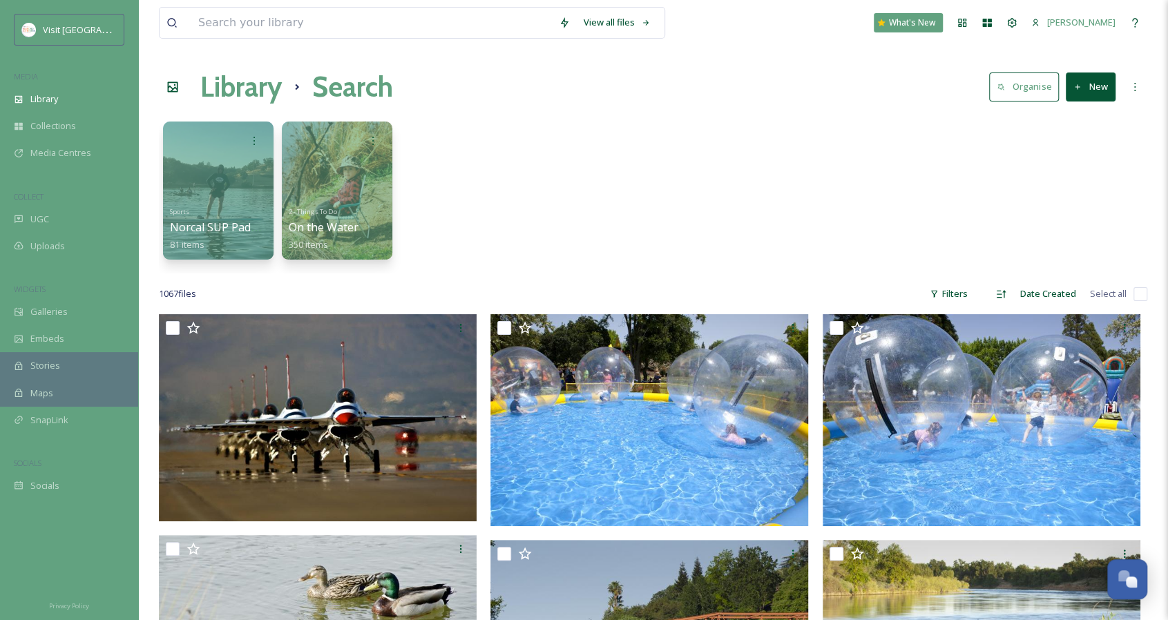
click at [1032, 299] on div "Date Created" at bounding box center [1048, 293] width 70 height 27
click at [1012, 296] on div "Ascending" at bounding box center [1000, 294] width 25 height 25
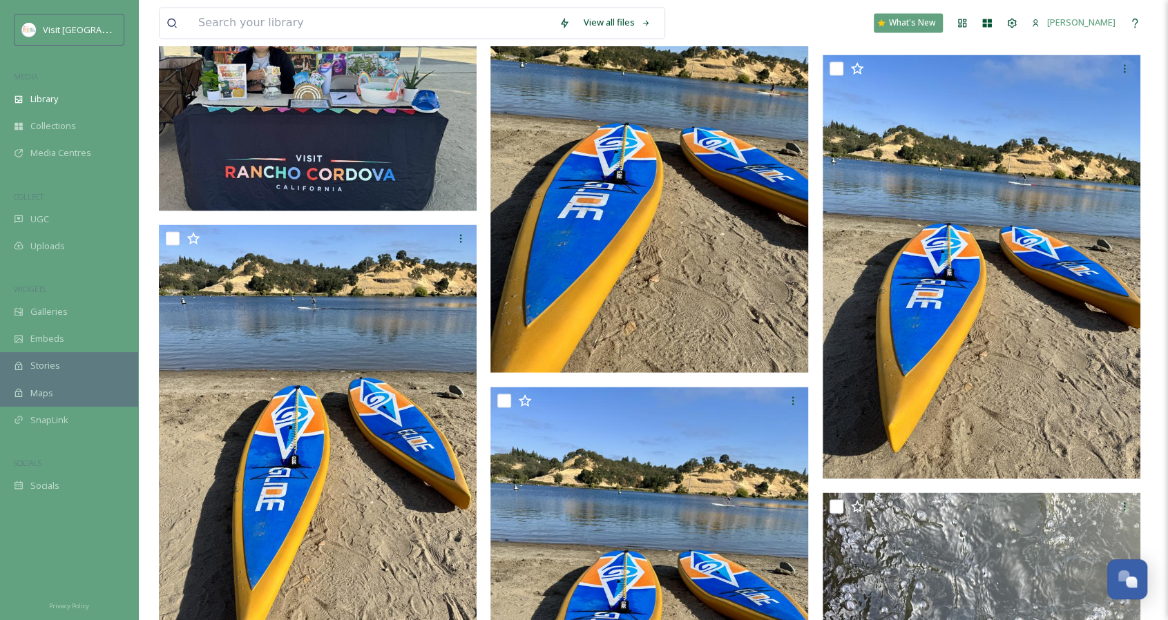
scroll to position [1678, 0]
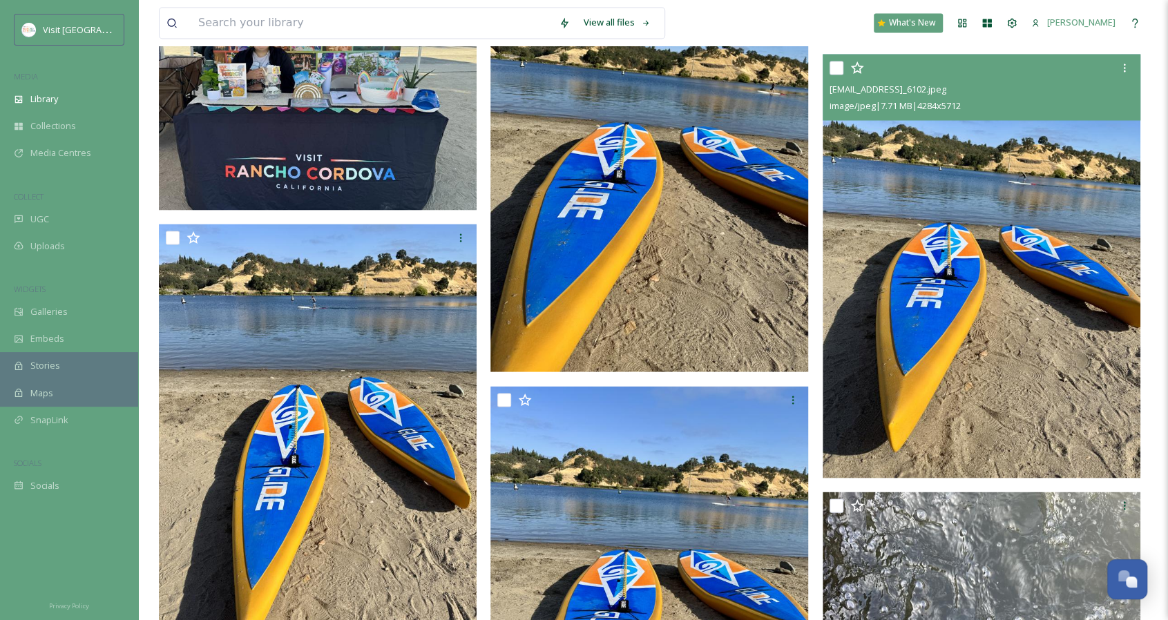
click at [946, 88] on span "[EMAIL_ADDRESS]_6102.jpeg" at bounding box center [887, 88] width 117 height 12
click at [1009, 308] on img at bounding box center [982, 265] width 318 height 423
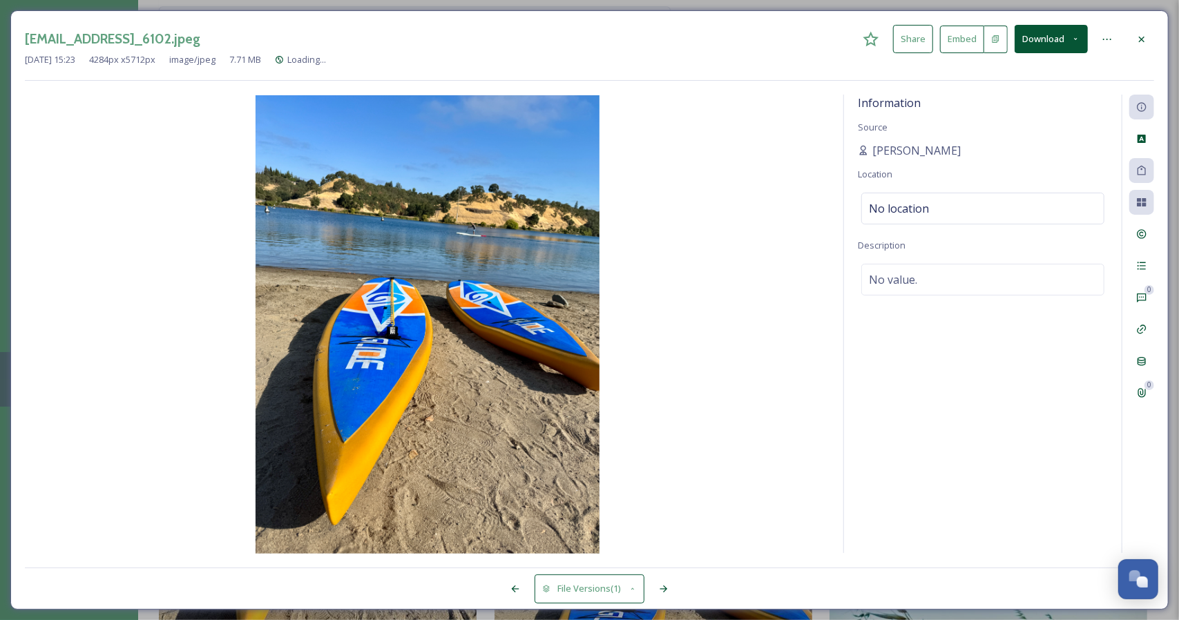
click at [1047, 37] on button "Download" at bounding box center [1051, 39] width 73 height 28
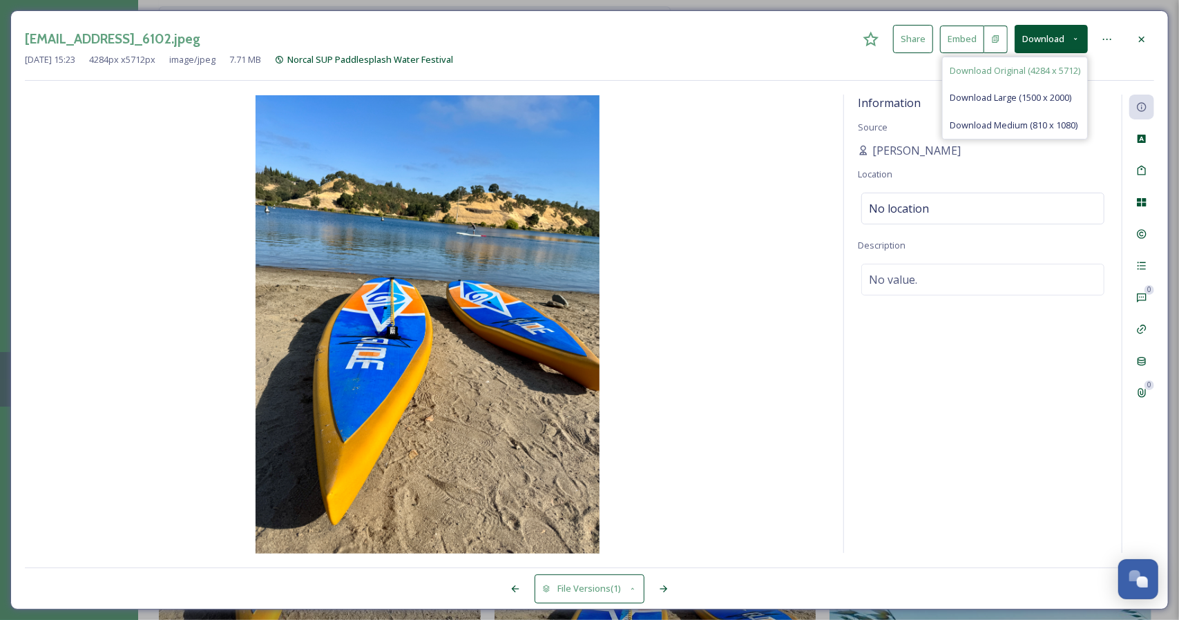
click at [1008, 74] on span "Download Original (4284 x 5712)" at bounding box center [1015, 70] width 131 height 13
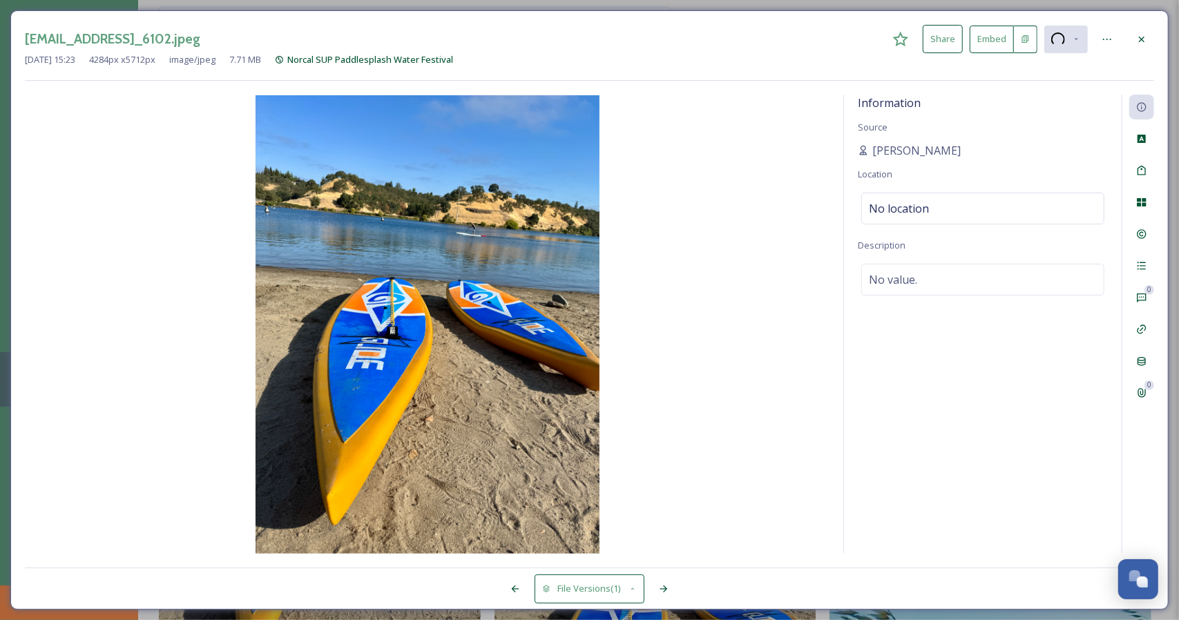
click at [1142, 39] on icon at bounding box center [1142, 39] width 6 height 6
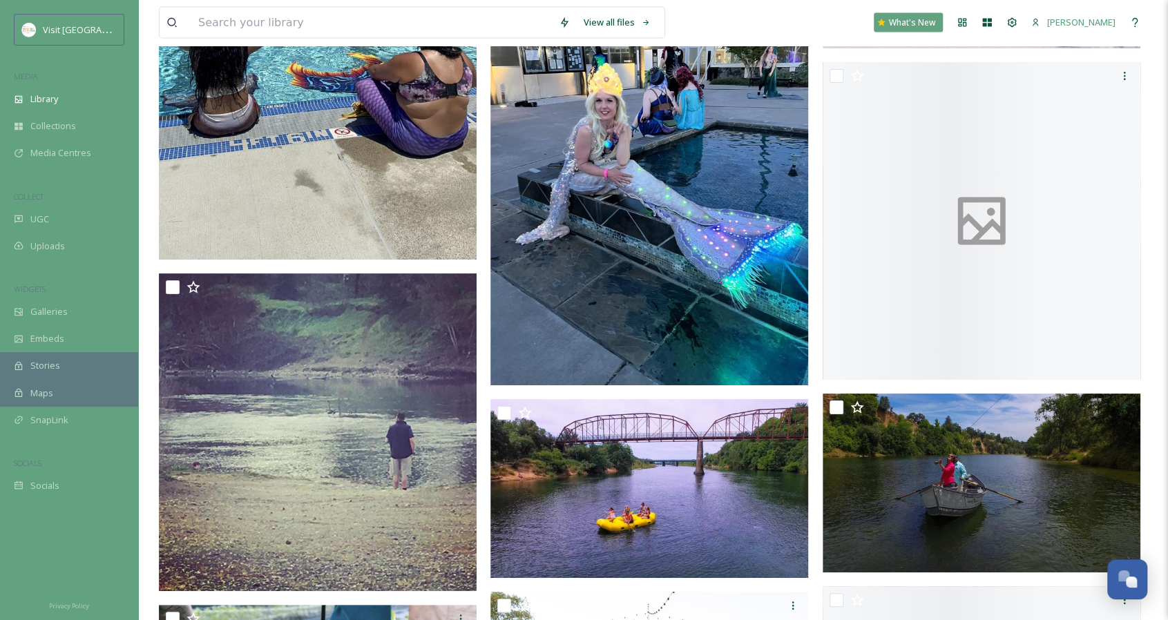
scroll to position [12342, 0]
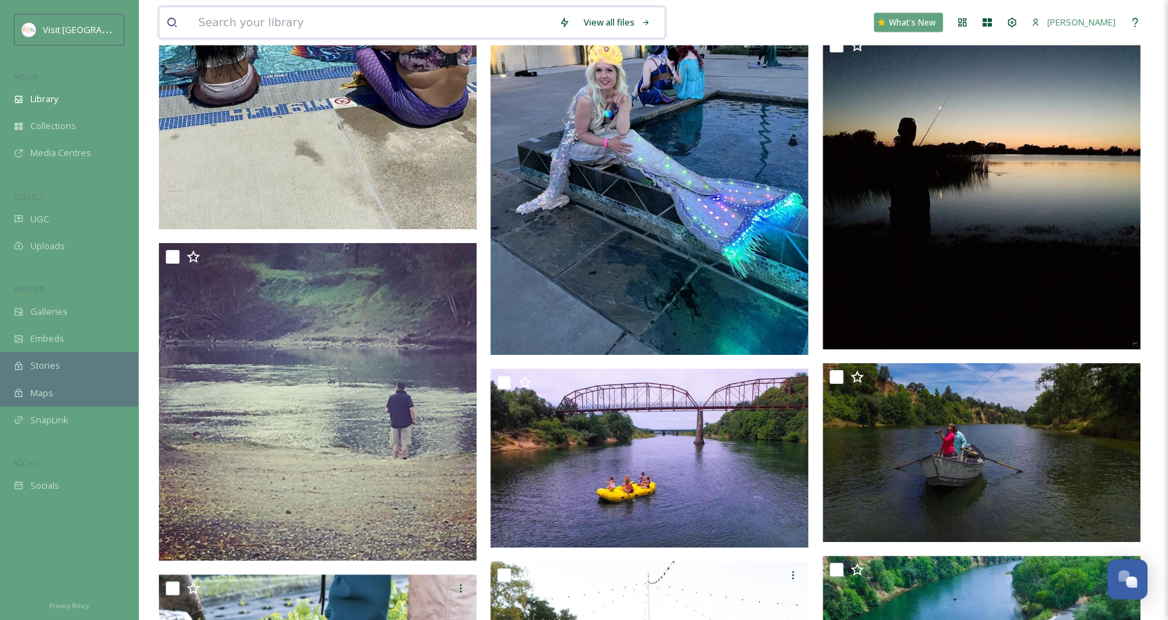
click at [436, 21] on input at bounding box center [371, 23] width 361 height 30
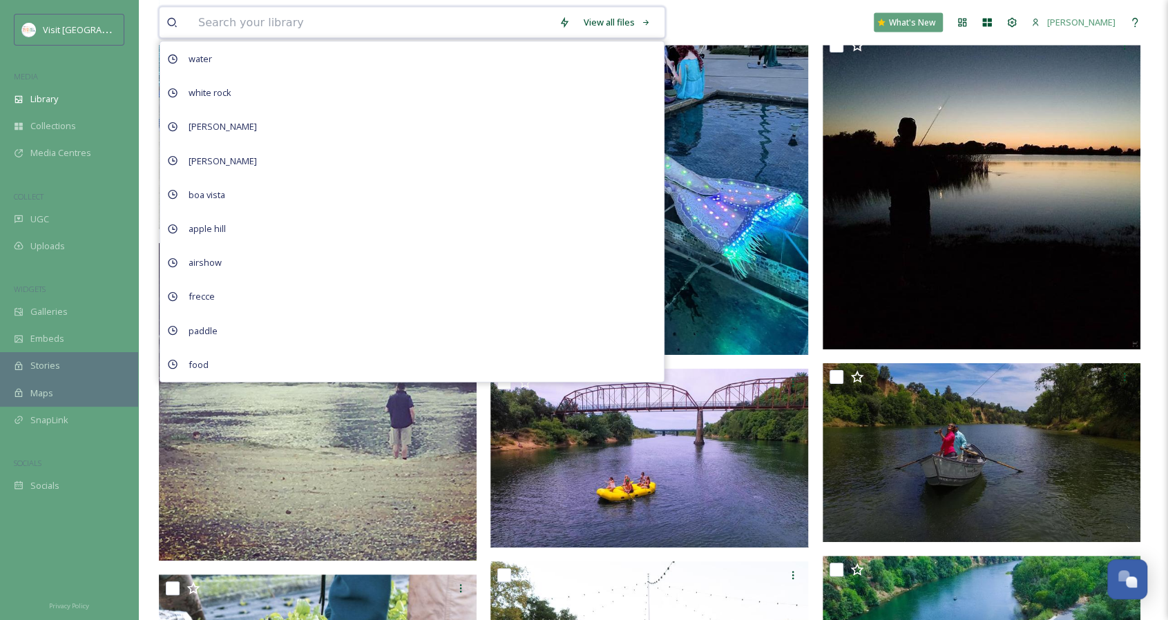
type input "a"
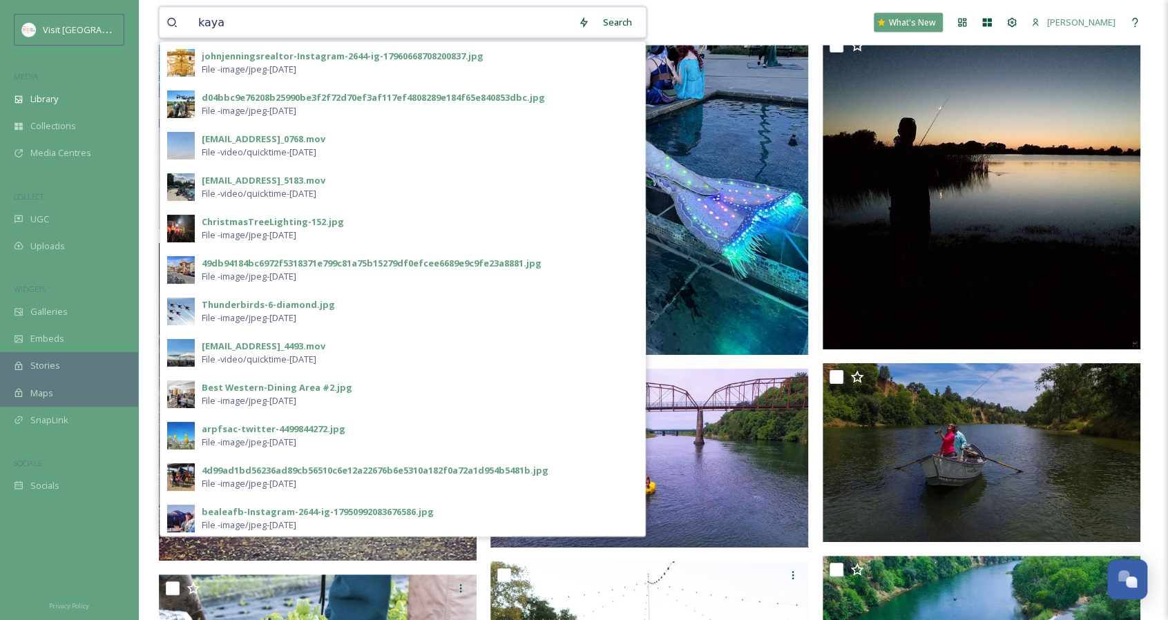
type input "kayak"
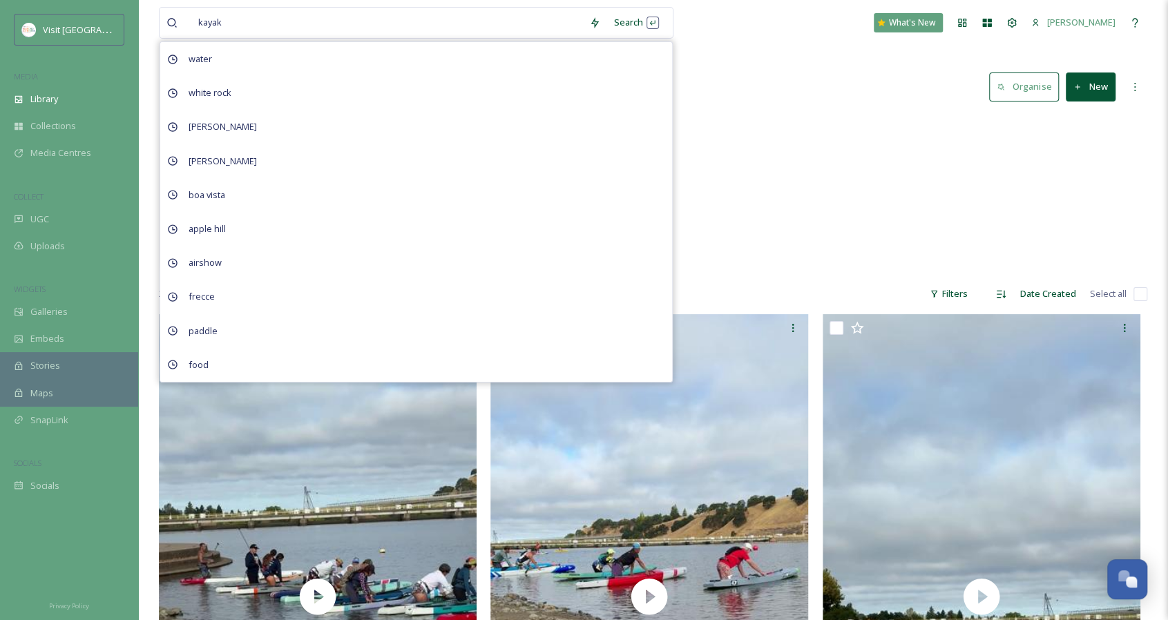
click at [706, 26] on div "kayak Search water white rock [PERSON_NAME] boa vista apple hill airshow frecce…" at bounding box center [653, 23] width 988 height 46
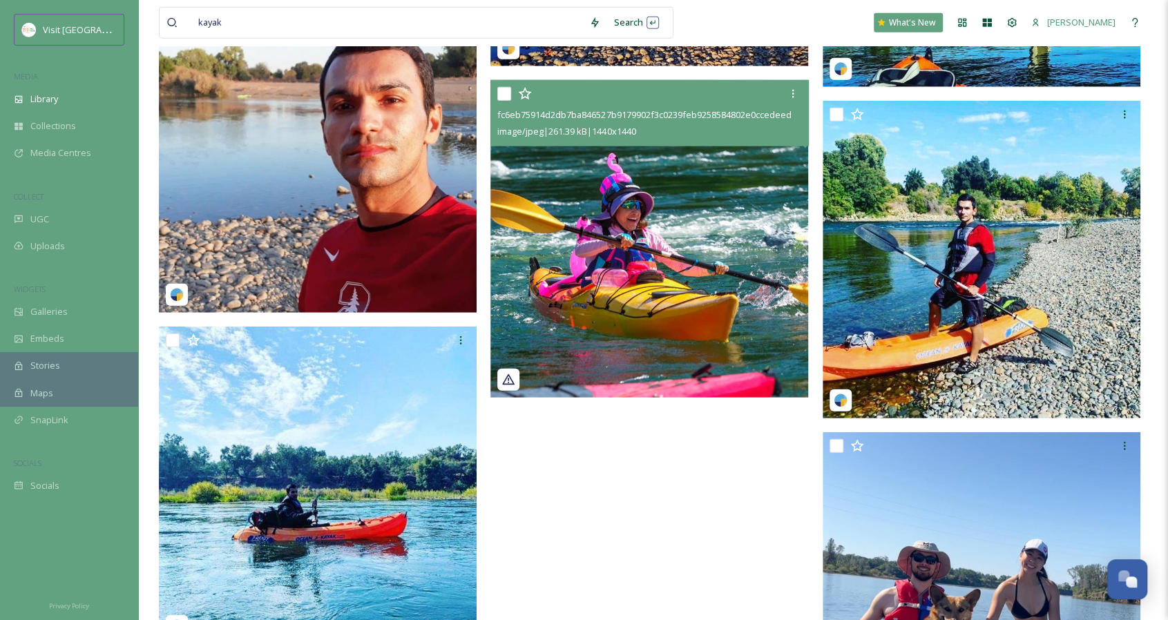
scroll to position [2456, 0]
